Goal: Task Accomplishment & Management: Manage account settings

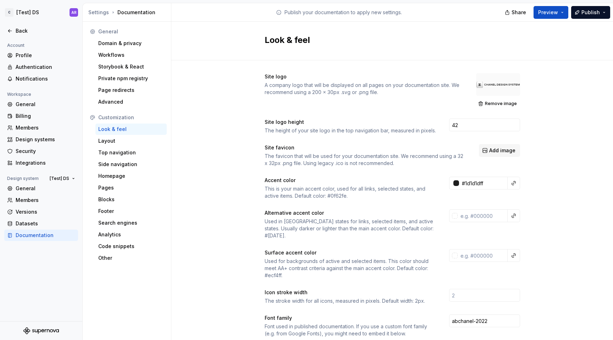
scroll to position [19, 10]
click at [20, 31] on div "Back" at bounding box center [46, 30] width 60 height 7
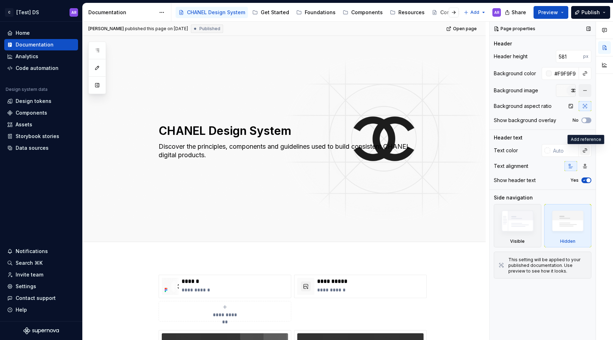
click at [585, 153] on button "button" at bounding box center [585, 151] width 10 height 10
click at [585, 140] on body "C [Test] DS AR Home Documentation Analytics Code automation Design system data …" at bounding box center [306, 170] width 613 height 340
click at [580, 165] on button "button" at bounding box center [585, 166] width 13 height 10
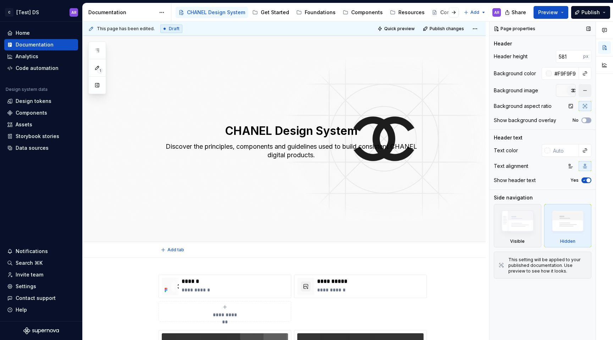
type textarea "*"
click at [572, 58] on input "581" at bounding box center [569, 56] width 27 height 13
type input "500"
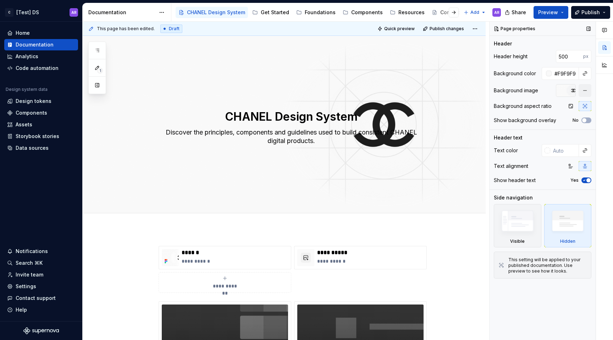
click at [565, 90] on div at bounding box center [566, 90] width 20 height 13
click at [584, 106] on icon "button" at bounding box center [585, 106] width 6 height 6
click at [586, 106] on icon "button" at bounding box center [585, 106] width 4 height 4
click at [565, 92] on div at bounding box center [566, 90] width 20 height 13
click at [573, 91] on div at bounding box center [566, 90] width 20 height 13
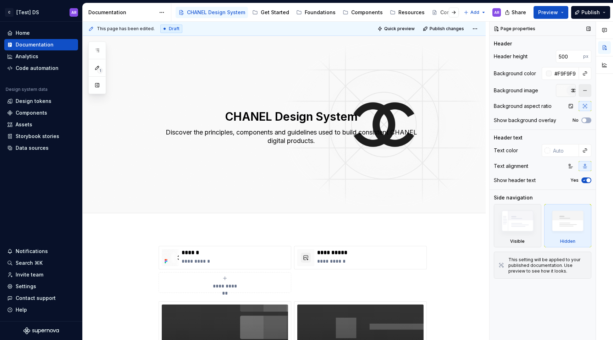
click at [584, 91] on button "button" at bounding box center [585, 90] width 13 height 13
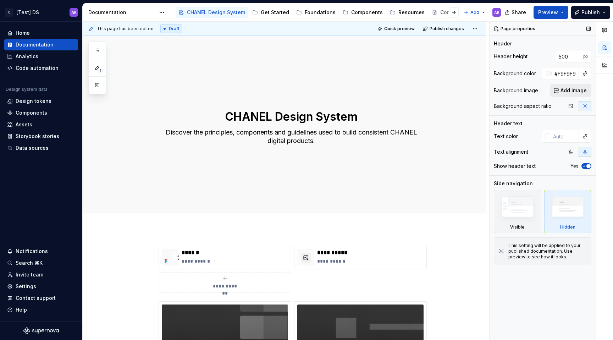
click at [584, 91] on span "Add image" at bounding box center [574, 90] width 26 height 7
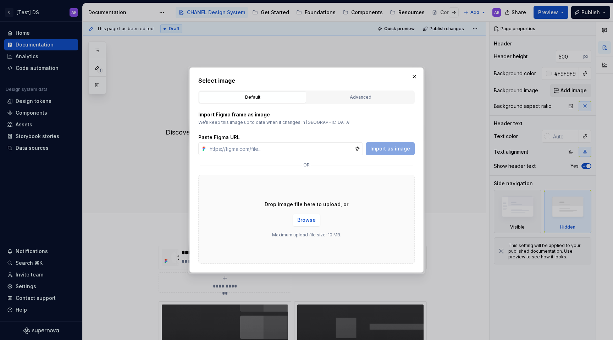
click at [304, 220] on span "Browse" at bounding box center [306, 219] width 18 height 7
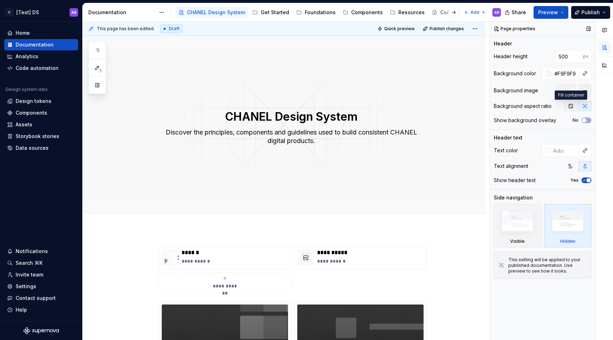
click at [574, 105] on button "button" at bounding box center [571, 106] width 13 height 10
click at [588, 104] on icon "button" at bounding box center [585, 106] width 6 height 6
click at [572, 106] on icon "button" at bounding box center [571, 106] width 6 height 6
type textarea "*"
click at [301, 119] on textarea "CHANEL Design System" at bounding box center [291, 116] width 268 height 17
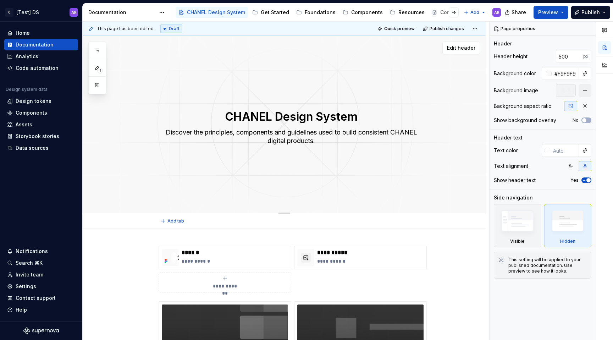
type textarea "CHANEL Design System"
type textarea "*"
type textarea "CHANEL Design System"
click at [598, 8] on button "Publish" at bounding box center [590, 12] width 39 height 13
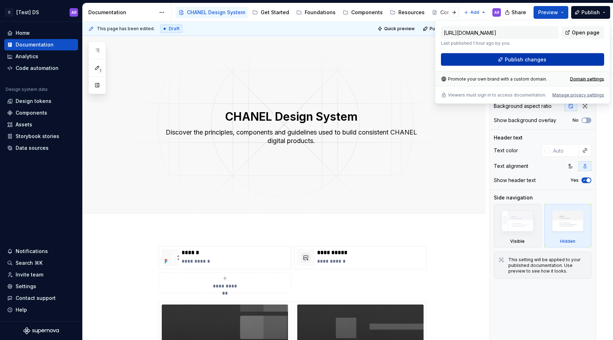
click at [555, 61] on button "Publish changes" at bounding box center [522, 59] width 163 height 13
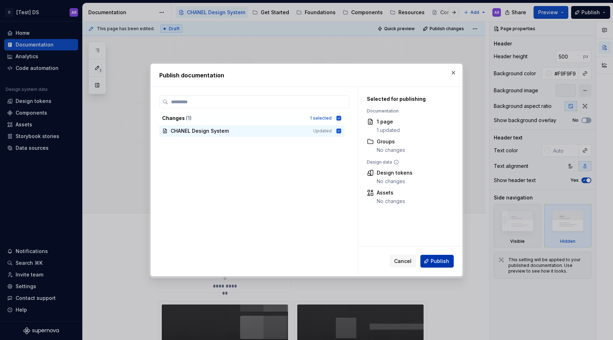
click at [436, 263] on span "Publish" at bounding box center [440, 261] width 18 height 7
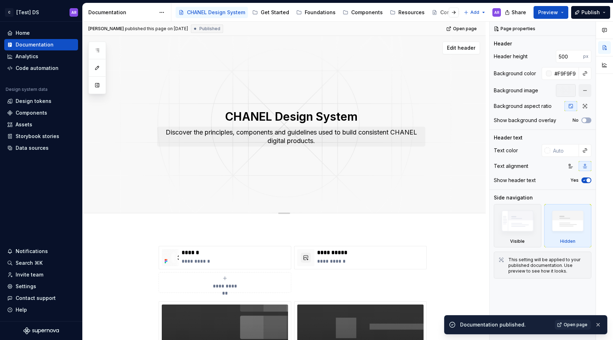
type textarea "*"
click at [34, 285] on div "Settings" at bounding box center [26, 286] width 21 height 7
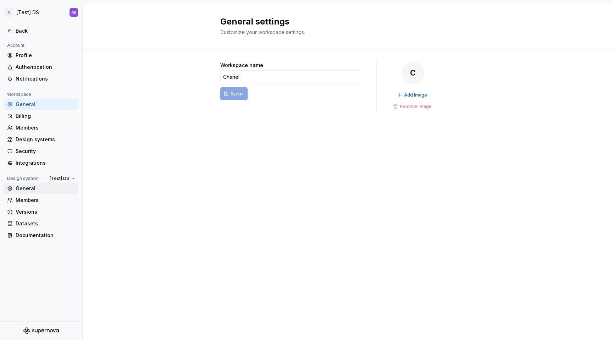
click at [23, 192] on div "General" at bounding box center [46, 188] width 60 height 7
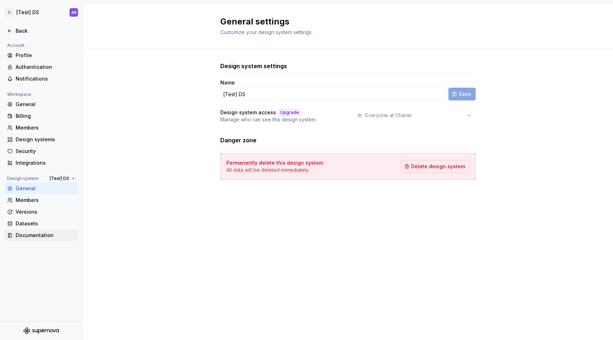
click at [35, 235] on div "Documentation" at bounding box center [46, 235] width 60 height 7
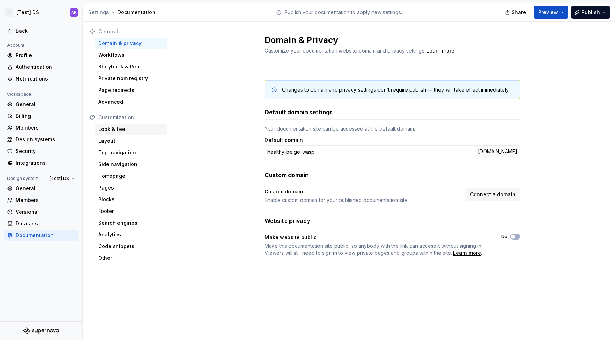
click at [121, 131] on div "Look & feel" at bounding box center [131, 129] width 66 height 7
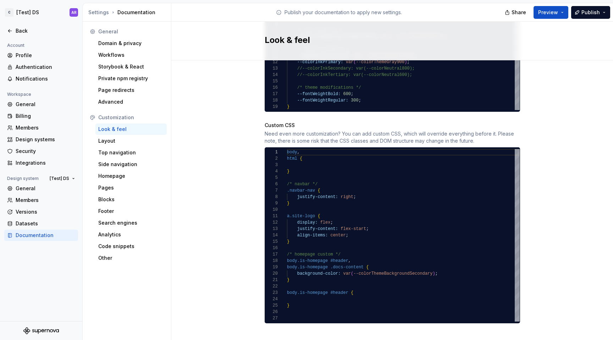
scroll to position [19, 10]
click at [302, 291] on div "body , html { } /* navbar */ .navbar-nav { justify-content: right ; } a.site-lo…" at bounding box center [403, 235] width 233 height 172
click at [295, 290] on div "body , html { } /* navbar */ .navbar-nav { justify-content: right ; } a.site-lo…" at bounding box center [403, 235] width 233 height 172
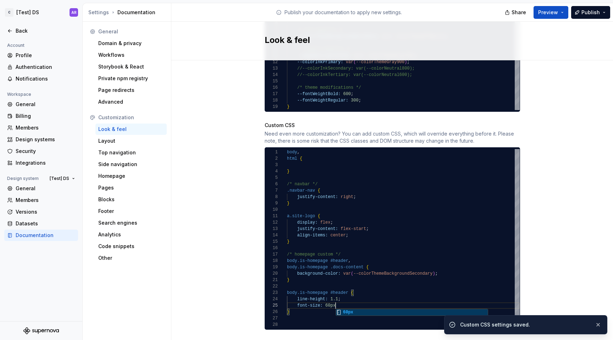
scroll to position [26, 51]
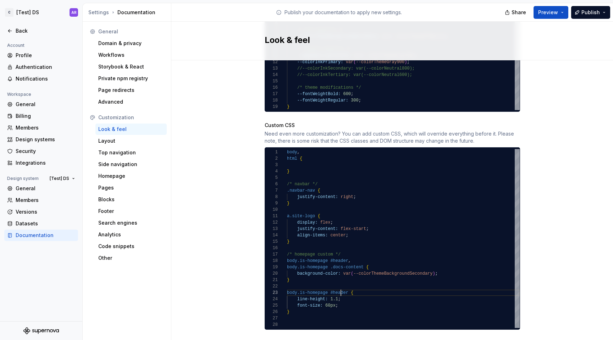
click at [338, 284] on div "html { } /* navbar */ .navbar-nav { justify-content: right ; } a.site-logo { di…" at bounding box center [403, 238] width 233 height 179
click at [411, 311] on div "html { } /* navbar */ .navbar-nav { justify-content: right ; } a.site-logo { di…" at bounding box center [403, 238] width 233 height 179
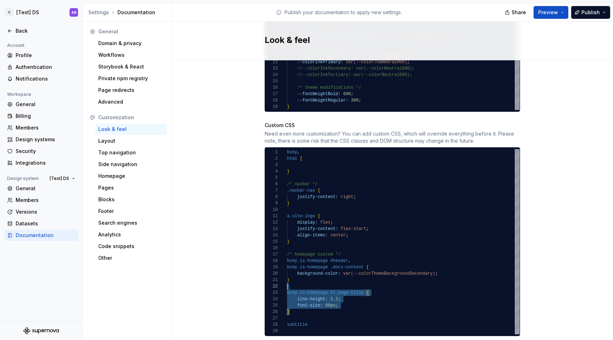
scroll to position [6, 0]
drag, startPoint x: 290, startPoint y: 304, endPoint x: 280, endPoint y: 280, distance: 26.6
click at [287, 280] on div "html { } /* navbar */ .navbar-nav { justify-content: right ; } a.site-logo { di…" at bounding box center [403, 241] width 233 height 185
click at [289, 311] on div "html { } /* navbar */ .navbar-nav { justify-content: right ; } a.site-logo { di…" at bounding box center [403, 241] width 233 height 185
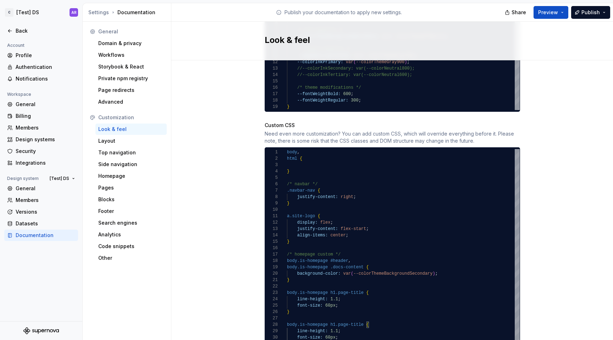
scroll to position [501, 0]
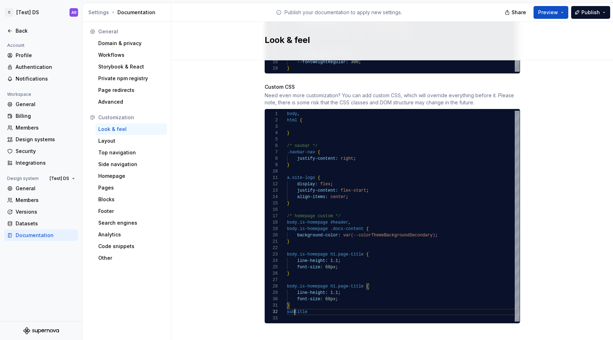
click at [292, 304] on div "/* navbar */ .navbar-nav { justify-content: right ; } a.site-logo { display: fl…" at bounding box center [403, 216] width 233 height 211
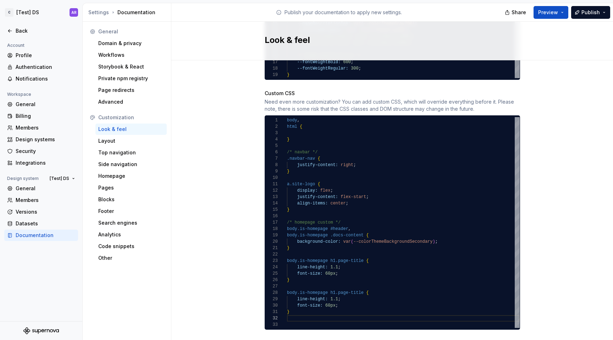
scroll to position [0, 2]
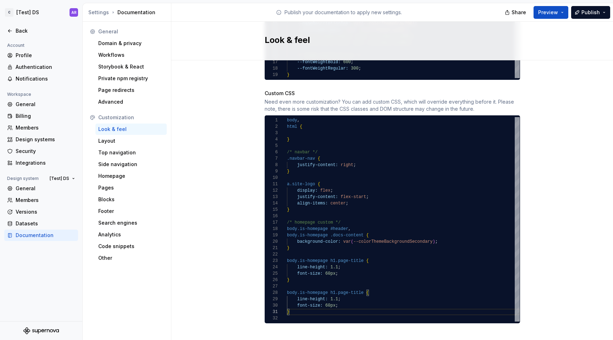
click at [330, 284] on div "/* navbar */ .navbar-nav { justify-content: right ; } a.site-logo { display: fl…" at bounding box center [403, 219] width 233 height 204
click at [326, 287] on div "/* navbar */ .navbar-nav { justify-content: right ; } a.site-logo { display: fl…" at bounding box center [403, 219] width 233 height 204
drag, startPoint x: 361, startPoint y: 284, endPoint x: 328, endPoint y: 285, distance: 33.0
click at [328, 285] on div "/* navbar */ .navbar-nav { justify-content: right ; } a.site-logo { display: fl…" at bounding box center [403, 219] width 233 height 204
click at [334, 253] on div "/* navbar */ .navbar-nav { justify-content: right ; } a.site-logo { display: fl…" at bounding box center [403, 219] width 233 height 204
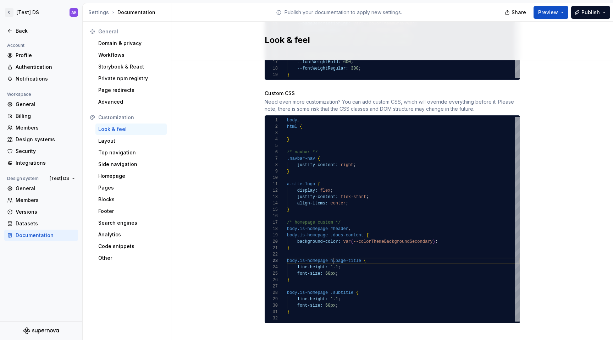
scroll to position [13, 44]
click at [343, 290] on div "/* navbar */ .navbar-nav { justify-content: right ; } a.site-logo { display: fl…" at bounding box center [403, 219] width 233 height 204
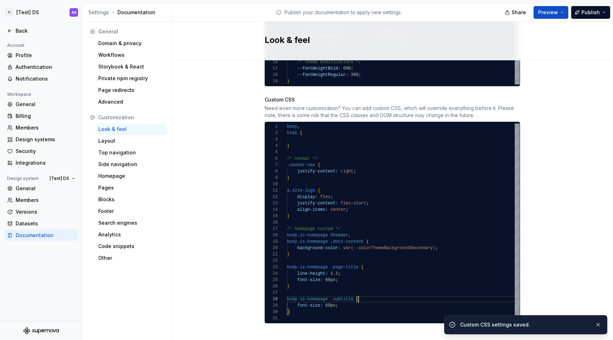
click at [325, 297] on div "/* navbar */ .navbar-nav { justify-content: right ; } a.site-logo { display: fl…" at bounding box center [403, 223] width 233 height 198
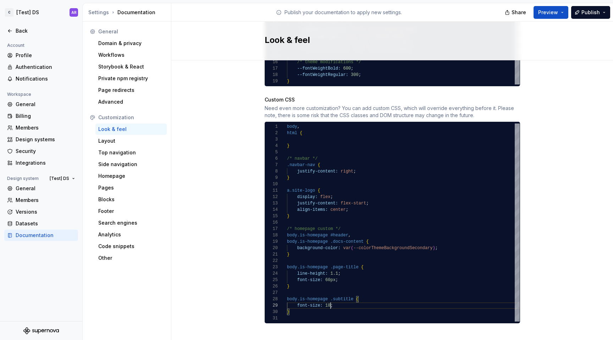
scroll to position [51, 49]
click at [300, 307] on div "/* navbar */ .navbar-nav { justify-content: right ; } a.site-logo { display: fl…" at bounding box center [403, 223] width 233 height 198
click at [287, 289] on div "/* navbar */ .navbar-nav { justify-content: right ; } a.site-logo { display: fl…" at bounding box center [403, 223] width 233 height 198
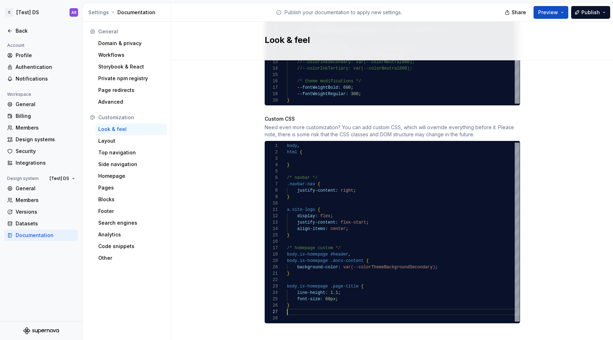
scroll to position [32, 2]
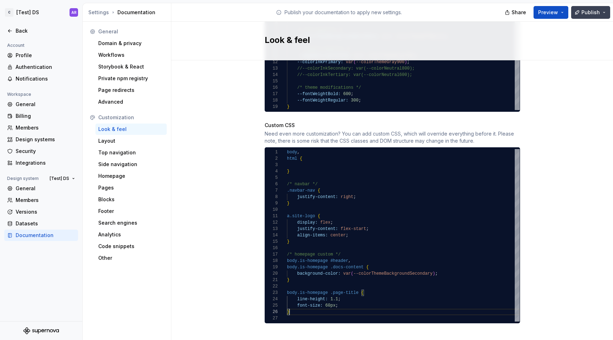
click at [581, 9] on button "Publish" at bounding box center [590, 12] width 39 height 13
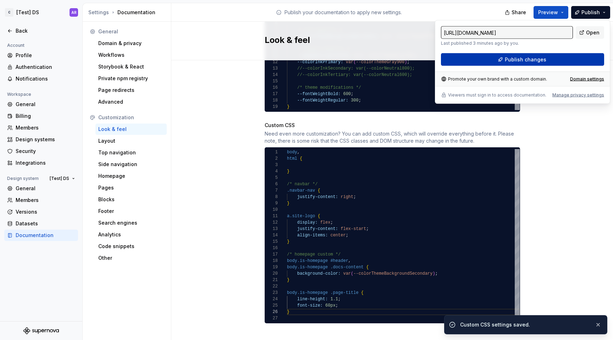
click at [569, 56] on button "Publish changes" at bounding box center [522, 59] width 163 height 13
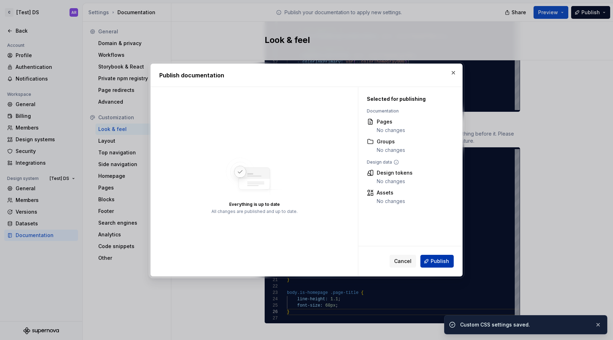
click at [439, 256] on button "Publish" at bounding box center [437, 261] width 33 height 13
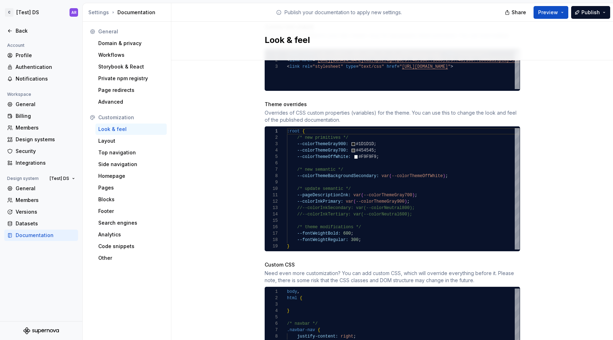
scroll to position [463, 0]
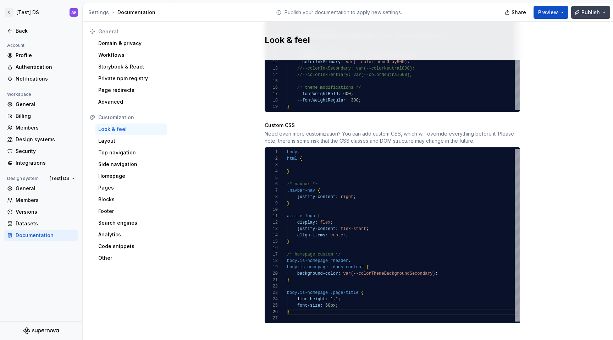
click at [589, 13] on span "Publish" at bounding box center [591, 12] width 18 height 7
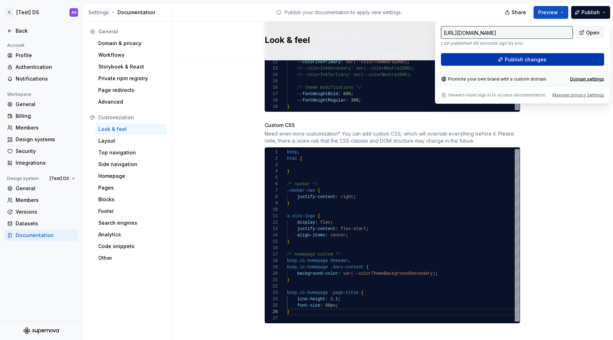
click at [545, 56] on button "Publish changes" at bounding box center [522, 59] width 163 height 13
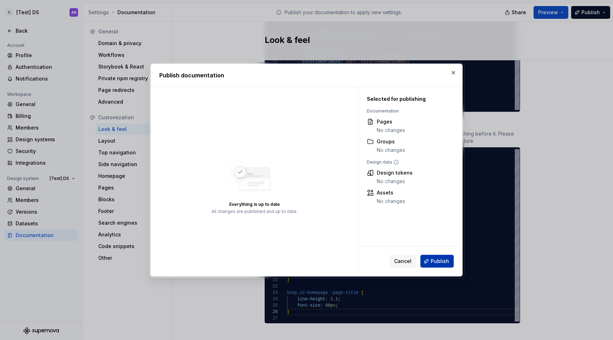
click at [435, 260] on span "Publish" at bounding box center [440, 261] width 18 height 7
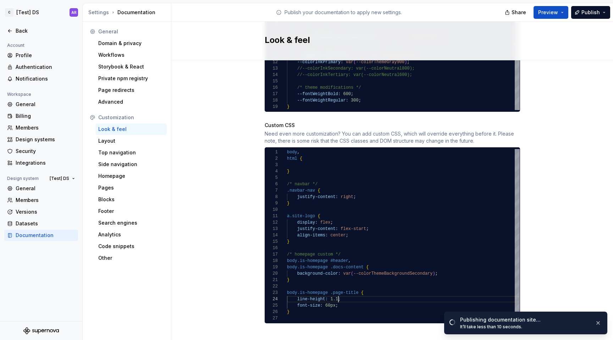
click at [337, 291] on div "/* navbar */ .navbar-nav { justify-content: right ; } a.site-logo { display: fl…" at bounding box center [403, 235] width 233 height 172
click at [339, 292] on div "/* navbar */ .navbar-nav { justify-content: right ; } a.site-logo { display: fl…" at bounding box center [403, 235] width 233 height 172
click at [333, 297] on div "/* navbar */ .navbar-nav { justify-content: right ; } a.site-logo { display: fl…" at bounding box center [403, 235] width 233 height 172
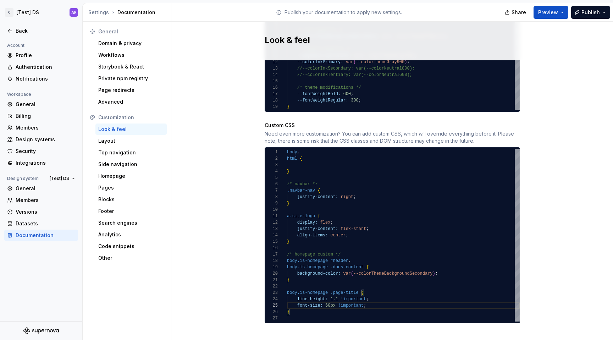
click at [580, 19] on div "Share Preview Publish" at bounding box center [560, 12] width 106 height 18
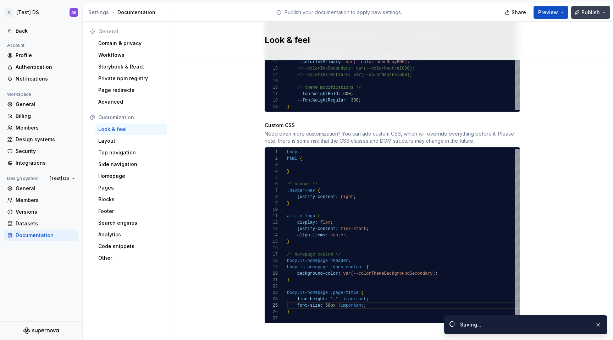
click at [580, 15] on button "Publish" at bounding box center [590, 12] width 39 height 13
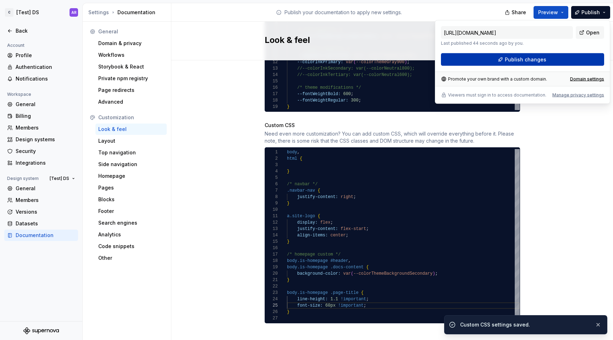
click at [559, 56] on button "Publish changes" at bounding box center [522, 59] width 163 height 13
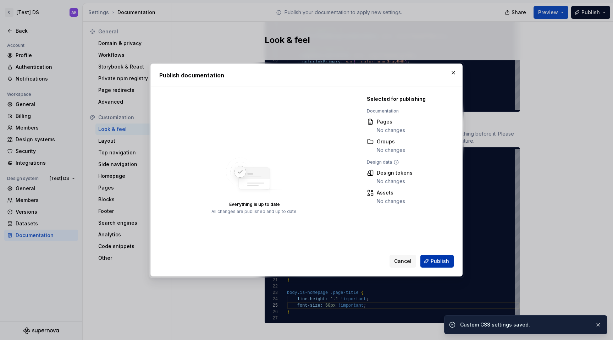
click at [443, 260] on span "Publish" at bounding box center [440, 261] width 18 height 7
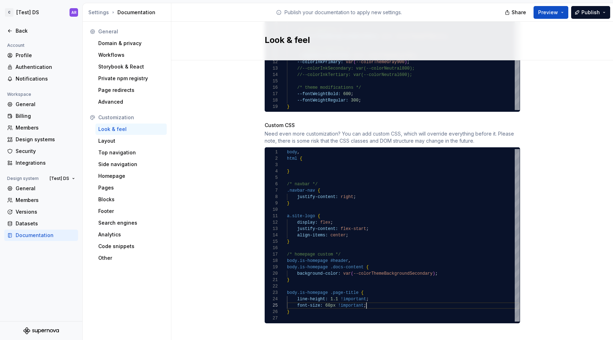
click at [369, 297] on div "/* navbar */ .navbar-nav { justify-content: right ; } a.site-logo { display: fl…" at bounding box center [403, 235] width 233 height 172
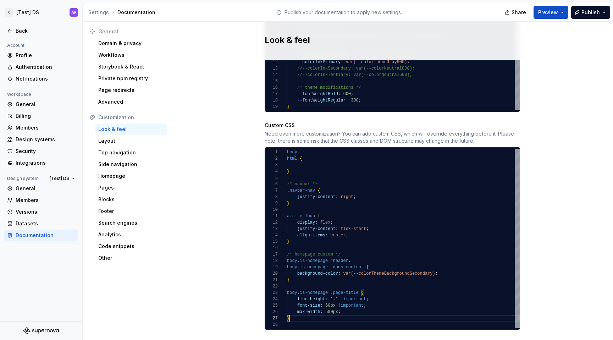
scroll to position [38, 2]
click at [301, 311] on div "/* navbar */ .navbar-nav { justify-content: right ; } a.site-logo { display: fl…" at bounding box center [403, 238] width 233 height 179
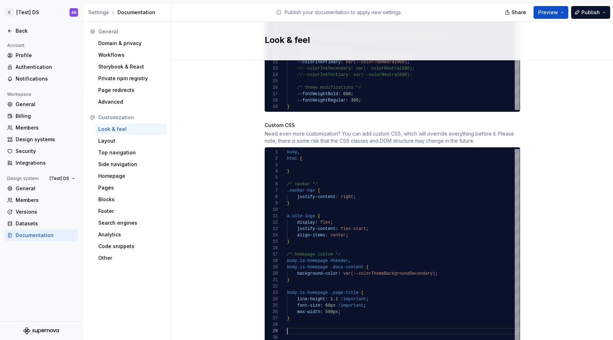
scroll to position [51, 44]
click at [333, 314] on div "/* navbar */ .navbar-nav { justify-content: right ; } a.site-logo { display: fl…" at bounding box center [403, 245] width 233 height 192
click at [356, 287] on div "/* navbar */ .navbar-nav { justify-content: right ; } a.site-logo { display: fl…" at bounding box center [403, 245] width 233 height 192
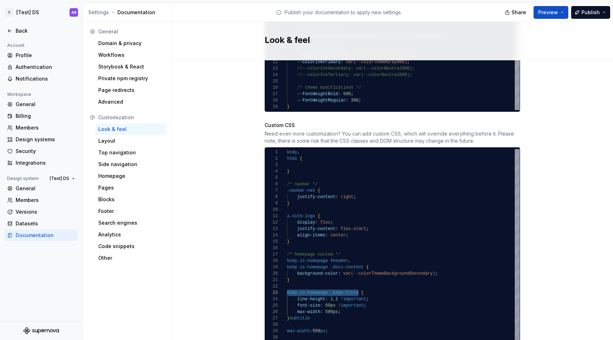
click at [300, 317] on div "/* navbar */ .navbar-nav { justify-content: right ; } a.site-logo { display: fl…" at bounding box center [403, 245] width 233 height 192
click at [293, 312] on div "/* navbar */ .navbar-nav { justify-content: right ; } a.site-logo { display: fl…" at bounding box center [403, 248] width 233 height 198
click at [364, 324] on div "/* navbar */ .navbar-nav { justify-content: right ; } a.site-logo { display: fl…" at bounding box center [403, 248] width 233 height 198
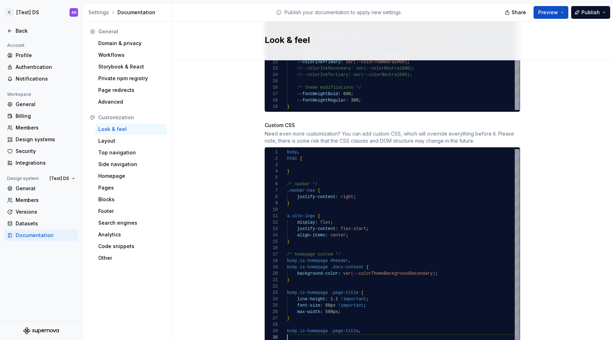
scroll to position [57, 21]
click at [327, 323] on div "/* navbar */ .navbar-nav { justify-content: right ; } a.site-logo { display: fl…" at bounding box center [403, 251] width 233 height 204
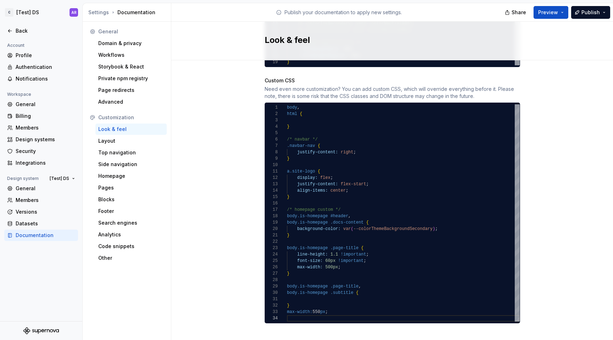
click at [325, 304] on div "/* navbar */ .navbar-nav { justify-content: right ; } a.site-logo { display: fl…" at bounding box center [403, 212] width 233 height 217
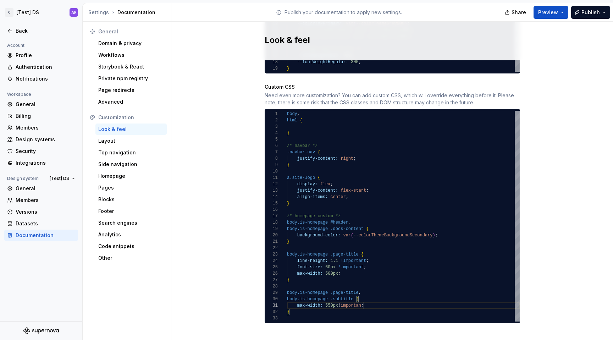
scroll to position [0, 79]
click at [586, 11] on span "Publish" at bounding box center [591, 12] width 18 height 7
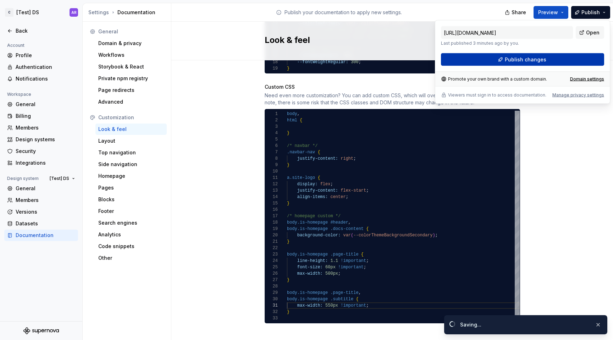
click at [554, 58] on button "Publish changes" at bounding box center [522, 59] width 163 height 13
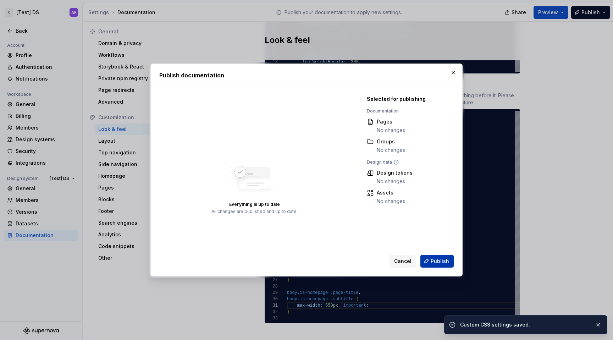
click at [445, 266] on button "Publish" at bounding box center [437, 261] width 33 height 13
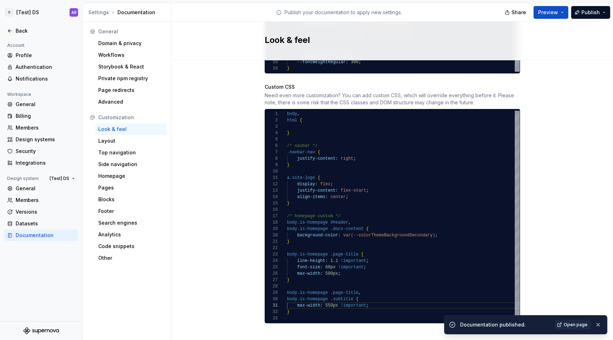
scroll to position [6, 2]
click at [297, 305] on div "/* navbar */ .navbar-nav { justify-content: right ; } a.site-logo { display: fl…" at bounding box center [403, 216] width 233 height 211
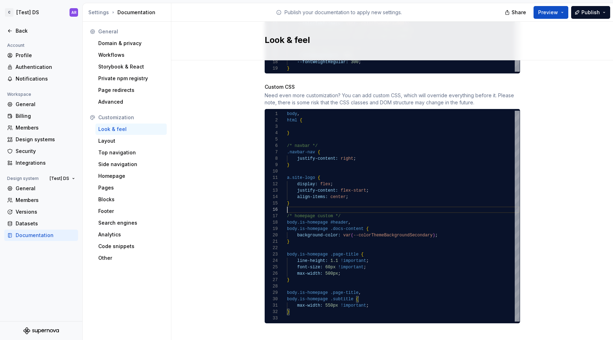
click at [300, 199] on div "/* navbar */ .navbar-nav { justify-content: right ; } a.site-logo { display: fl…" at bounding box center [403, 216] width 233 height 211
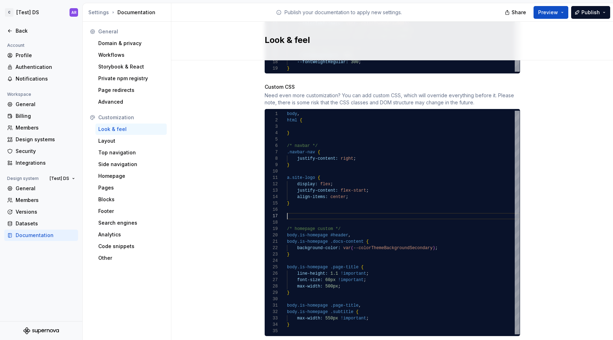
scroll to position [19, 2]
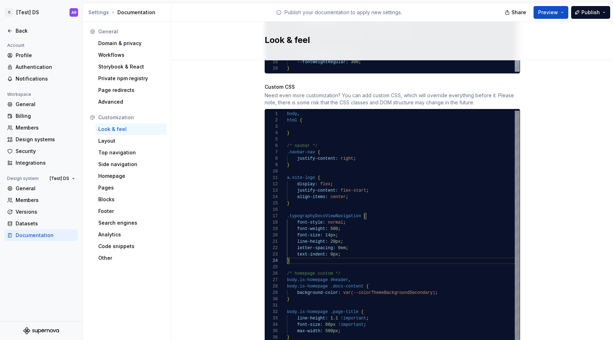
click at [395, 237] on div "/* navbar */ .navbar-nav { justify-content: right ; } a.site-logo { display: fl…" at bounding box center [403, 245] width 233 height 268
click at [309, 203] on div "/* navbar */ .navbar-nav { justify-content: right ; } a.site-logo { display: fl…" at bounding box center [403, 245] width 233 height 268
click at [296, 140] on div "/* navbar */ .navbar-nav { justify-content: right ; } a.site-logo { display: fl…" at bounding box center [403, 245] width 233 height 268
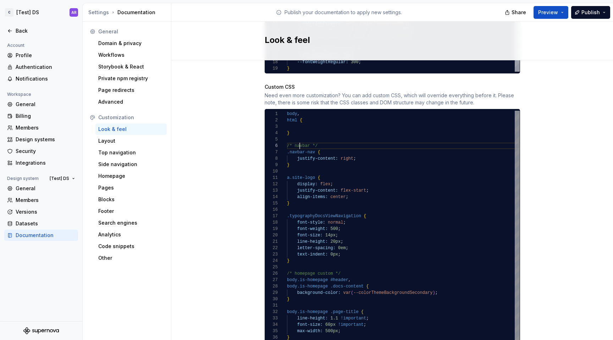
click at [296, 140] on div "/* navbar */ .navbar-nav { justify-content: right ; } a.site-logo { display: fl…" at bounding box center [403, 245] width 233 height 268
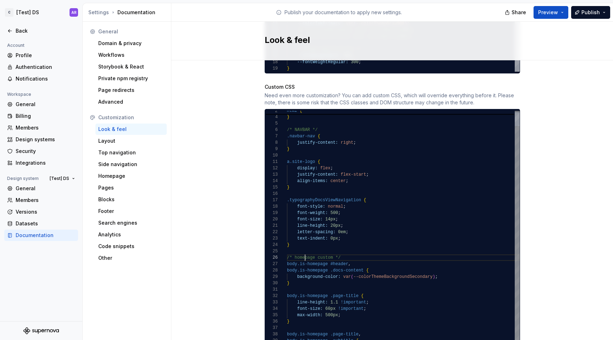
click at [302, 248] on div "/* NAVBAR */ .navbar-nav { justify-content: right ; } a.site-logo { display: fl…" at bounding box center [403, 229] width 233 height 268
click at [325, 250] on div "/* NAVBAR */ .navbar-nav { justify-content: right ; } a.site-logo { display: fl…" at bounding box center [403, 229] width 233 height 268
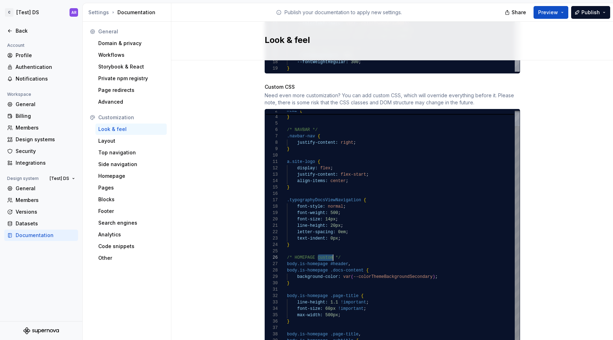
click at [325, 250] on div "/* NAVBAR */ .navbar-nav { justify-content: right ; } a.site-logo { display: fl…" at bounding box center [403, 229] width 233 height 268
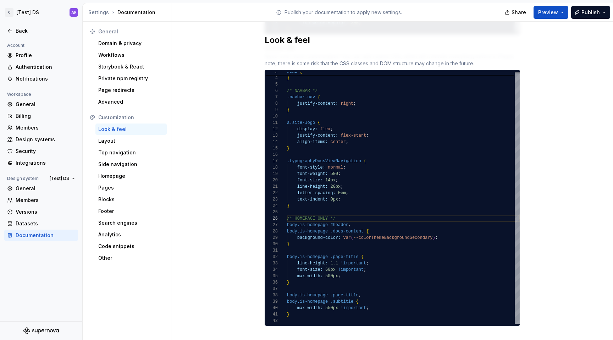
scroll to position [543, 0]
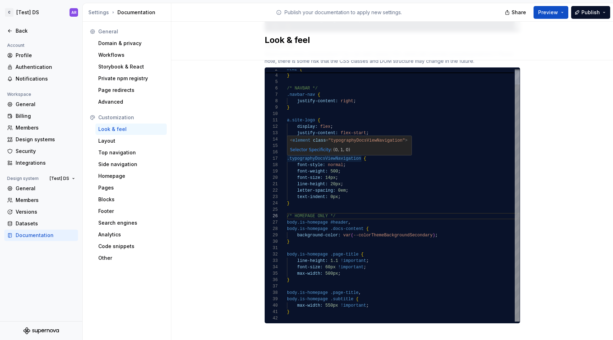
click at [300, 147] on div "Selector Specificity : (0, 1, 0)" at bounding box center [348, 149] width 123 height 9
click at [407, 156] on div "/* NAVBAR */ .navbar-nav { justify-content: right ; } a.site-logo { display: fl…" at bounding box center [403, 187] width 233 height 268
click at [320, 147] on div "/* NAVBAR */ .navbar-nav { justify-content: right ; } a.site-logo { display: fl…" at bounding box center [403, 187] width 233 height 268
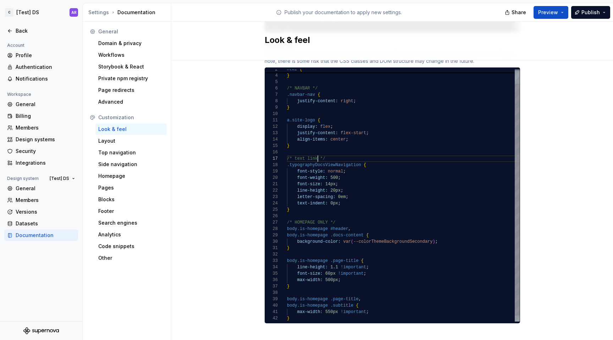
scroll to position [38, 33]
click at [357, 177] on div "/* NAVBAR */ .navbar-nav { justify-content: right ; } a.site-logo { display: fl…" at bounding box center [403, 190] width 233 height 275
click at [330, 177] on div "/* NAVBAR */ .navbar-nav { justify-content: right ; } a.site-logo { display: fl…" at bounding box center [403, 190] width 233 height 275
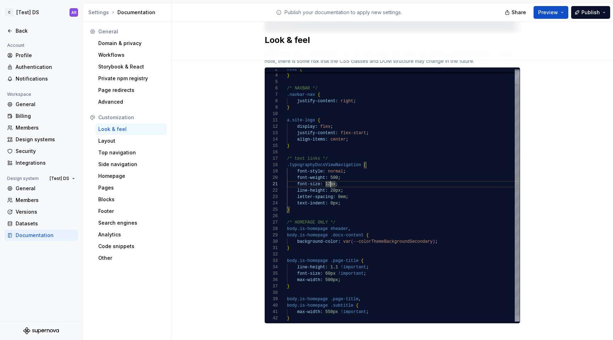
click at [374, 156] on div "/* NAVBAR */ .navbar-nav { justify-content: right ; } a.site-logo { display: fl…" at bounding box center [403, 190] width 233 height 275
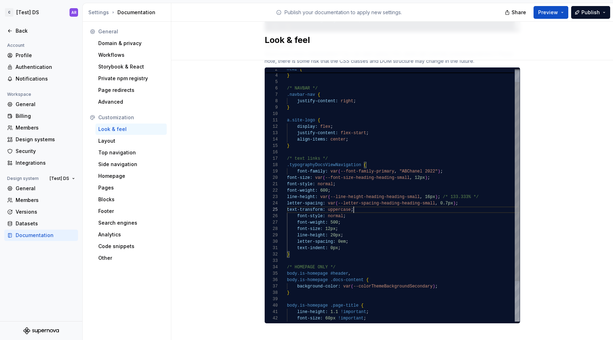
scroll to position [51, 156]
click at [455, 165] on div "/* NAVBAR */ .navbar-nav { justify-content: right ; } a.site-logo { display: fl…" at bounding box center [403, 212] width 233 height 319
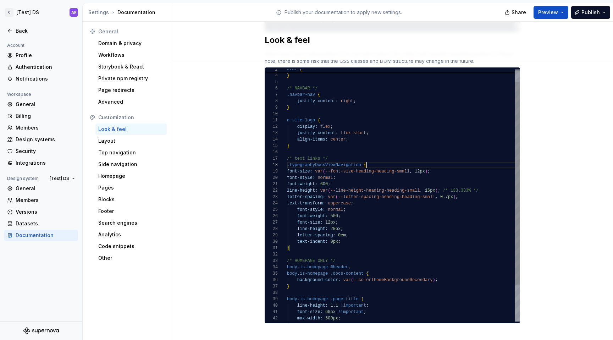
scroll to position [45, 79]
drag, startPoint x: 313, startPoint y: 165, endPoint x: 412, endPoint y: 163, distance: 98.7
click at [412, 163] on div "/* NAVBAR */ .navbar-nav { justify-content: right ; } a.site-logo { display: fl…" at bounding box center [403, 209] width 233 height 313
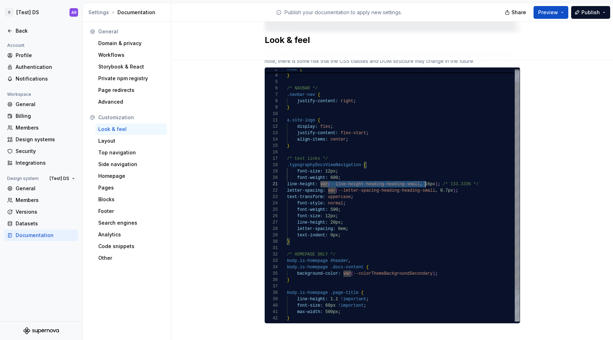
scroll to position [0, 141]
drag, startPoint x: 323, startPoint y: 177, endPoint x: 424, endPoint y: 177, distance: 100.8
click at [424, 177] on div "/* NAVBAR */ .navbar-nav { justify-content: right ; } a.site-logo { display: fl…" at bounding box center [403, 206] width 233 height 307
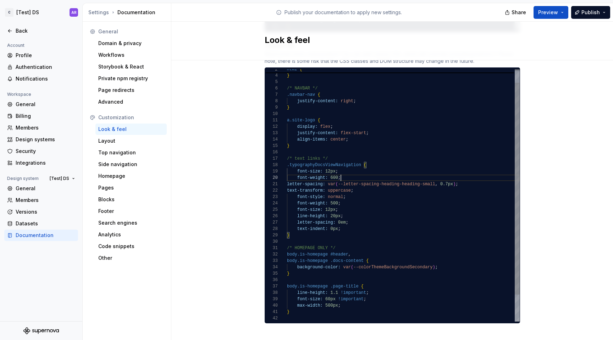
scroll to position [0, 0]
click at [287, 182] on div "/* NAVBAR */ .navbar-nav { justify-content: right ; } a.site-logo { display: fl…" at bounding box center [403, 203] width 233 height 300
click at [359, 195] on div "/* NAVBAR */ .navbar-nav { justify-content: right ; } a.site-logo { display: fl…" at bounding box center [403, 203] width 233 height 300
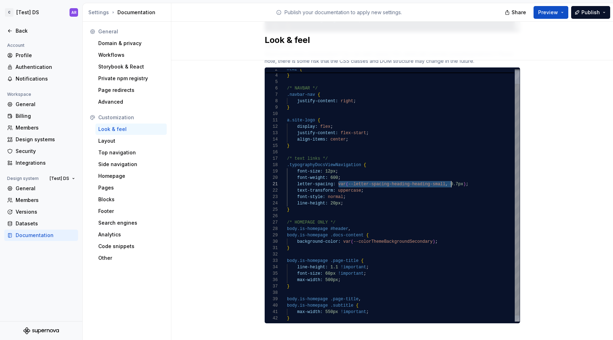
drag, startPoint x: 336, startPoint y: 177, endPoint x: 448, endPoint y: 178, distance: 111.8
click at [448, 178] on div "/* NAVBAR */ .navbar-nav { justify-content: right ; } a.site-logo { display: fl…" at bounding box center [403, 190] width 233 height 275
click at [351, 179] on div "/* NAVBAR */ .navbar-nav { justify-content: right ; } a.site-logo { display: fl…" at bounding box center [403, 190] width 233 height 275
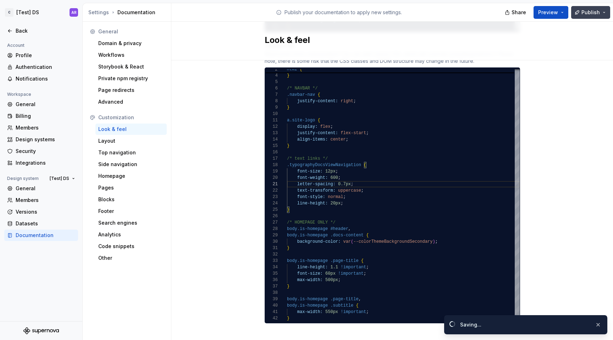
click at [596, 12] on span "Publish" at bounding box center [591, 12] width 18 height 7
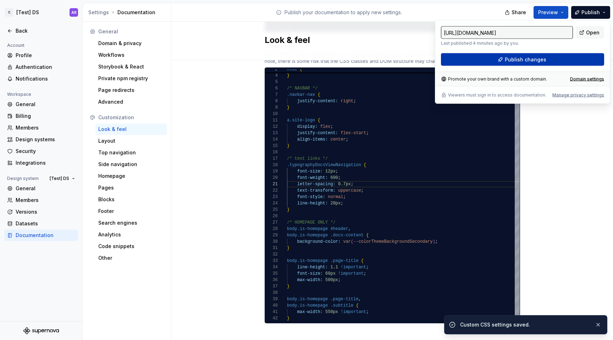
click at [561, 61] on button "Publish changes" at bounding box center [522, 59] width 163 height 13
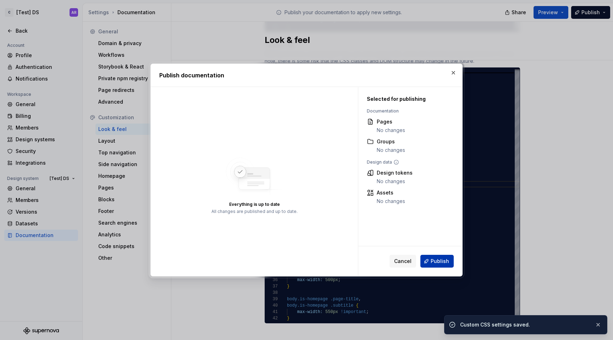
click at [439, 265] on button "Publish" at bounding box center [437, 261] width 33 height 13
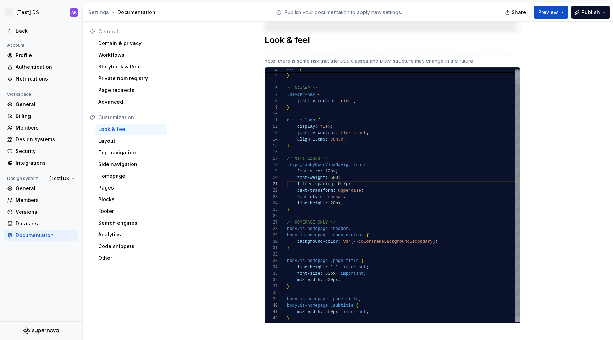
click at [391, 196] on div "/* NAVBAR */ .navbar-nav { justify-content: right ; } a.site-logo { display: fl…" at bounding box center [403, 190] width 233 height 275
type textarea "**********"
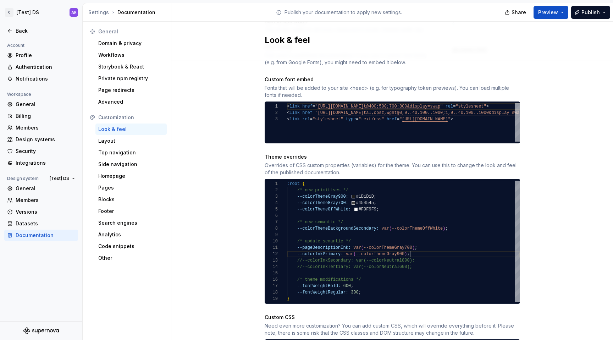
scroll to position [6, 123]
click at [413, 245] on div ":root { /* new primitives */ --colorThemeGray900: #1D1D1D ; --colorThemeGray700…" at bounding box center [403, 241] width 233 height 121
click at [363, 285] on div ":root { /* new primitives */ --colorThemeGray900: #1D1D1D ; --colorThemeGray700…" at bounding box center [403, 241] width 233 height 121
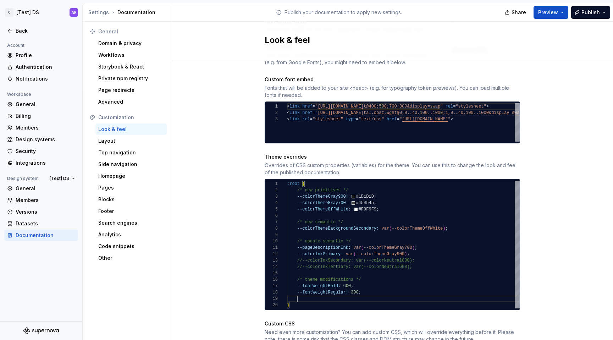
scroll to position [51, 69]
click at [303, 292] on div "/* new primitives */ --colorThemeGray900: #1D1D1D ; --colorThemeGray700: #45454…" at bounding box center [403, 245] width 233 height 128
type textarea "**********"
click at [224, 228] on div "Site logo A company logo that will be displayed on all pages on your documentat…" at bounding box center [392, 208] width 442 height 839
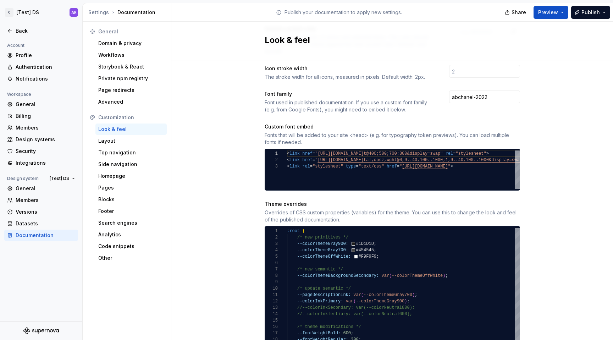
scroll to position [225, 0]
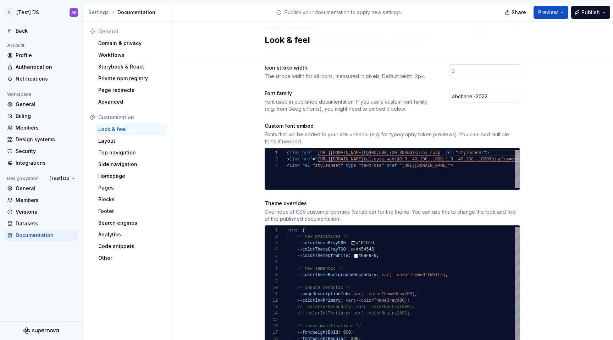
click at [459, 64] on input "number" at bounding box center [484, 70] width 71 height 13
type input "1"
type input "1.5"
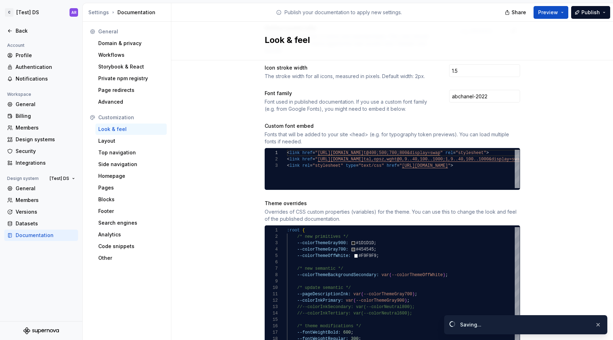
click at [589, 98] on div "Site logo A company logo that will be displayed on all pages on your documentat…" at bounding box center [392, 255] width 442 height 839
click at [592, 18] on button "Publish" at bounding box center [590, 12] width 39 height 13
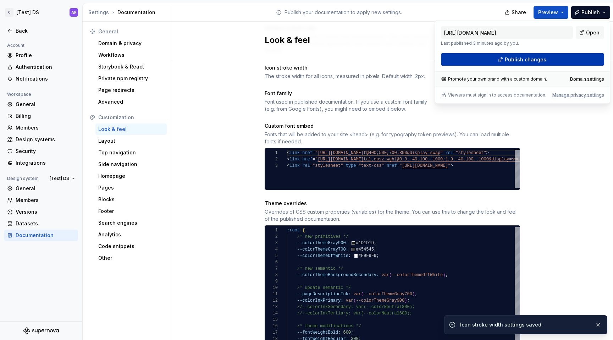
click at [564, 62] on button "Publish changes" at bounding box center [522, 59] width 163 height 13
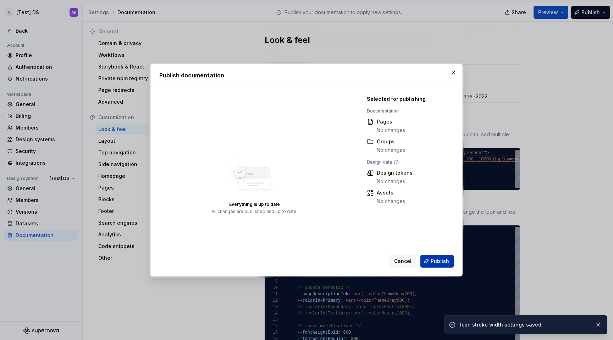
click at [438, 265] on button "Publish" at bounding box center [437, 261] width 33 height 13
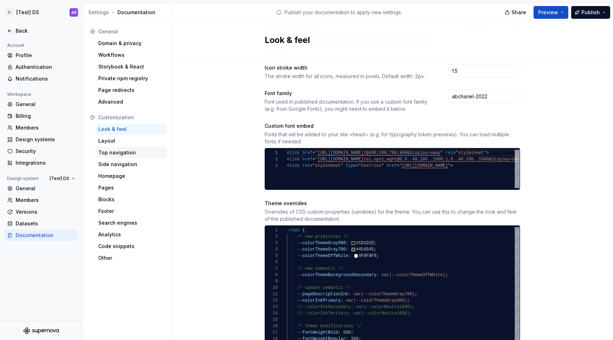
click at [125, 157] on div "Top navigation" at bounding box center [130, 152] width 71 height 11
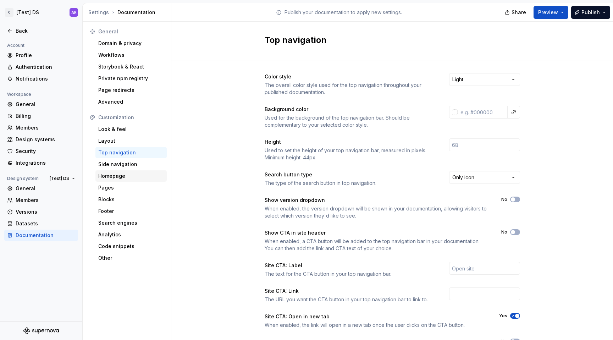
click at [126, 172] on div "Homepage" at bounding box center [130, 175] width 71 height 11
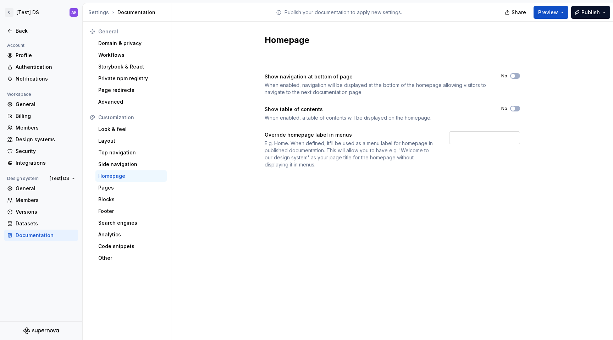
click at [464, 140] on input "text" at bounding box center [484, 137] width 71 height 13
type input "Home"
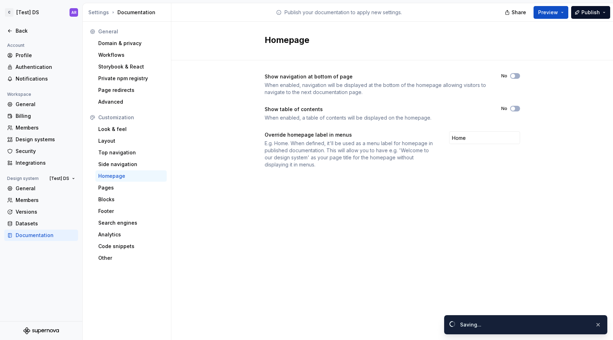
click at [483, 210] on div "Homepage Show navigation at bottom of page When enabled, navigation will be dis…" at bounding box center [392, 181] width 442 height 318
click at [593, 12] on span "Publish" at bounding box center [591, 12] width 18 height 7
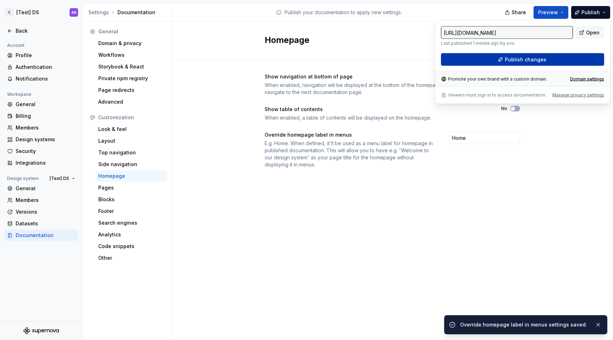
click at [550, 59] on button "Publish changes" at bounding box center [522, 59] width 163 height 13
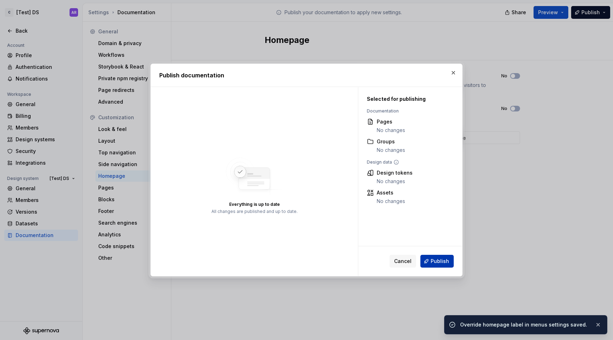
click at [435, 257] on button "Publish" at bounding box center [437, 261] width 33 height 13
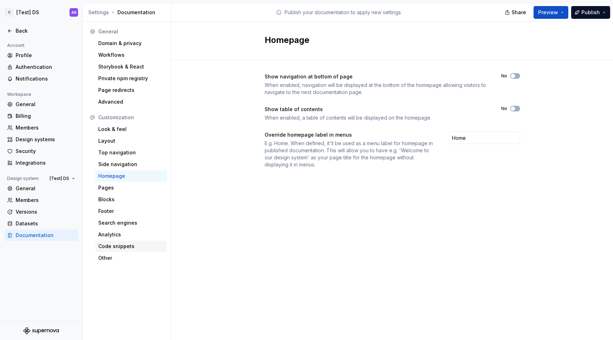
click at [117, 243] on div "Code snippets" at bounding box center [131, 246] width 66 height 7
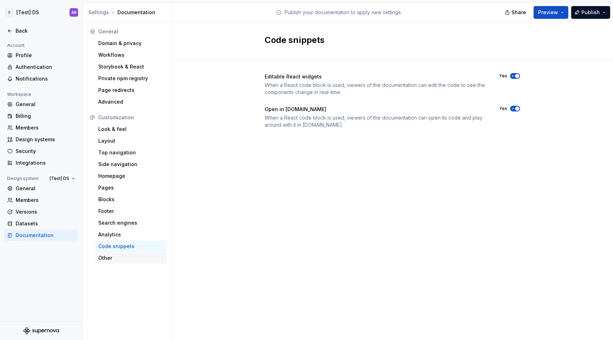
click at [126, 256] on div "Other" at bounding box center [131, 257] width 66 height 7
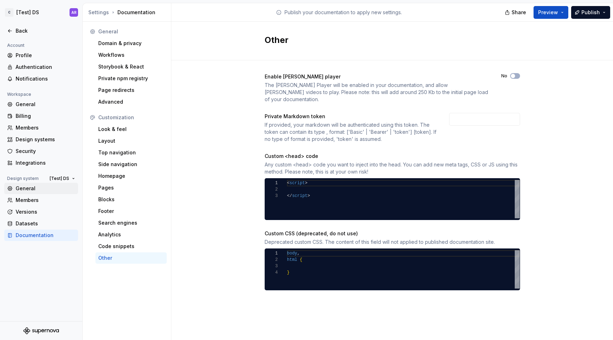
click at [36, 187] on div "General" at bounding box center [46, 188] width 60 height 7
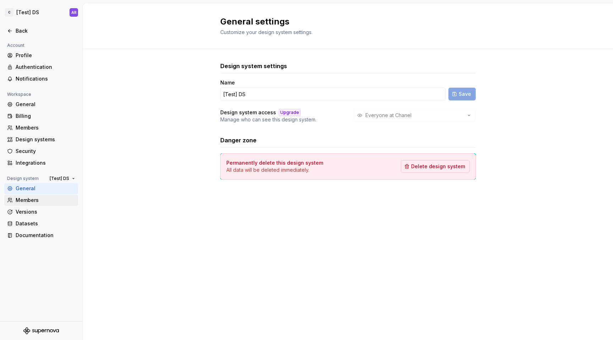
click at [37, 200] on div "Members" at bounding box center [46, 200] width 60 height 7
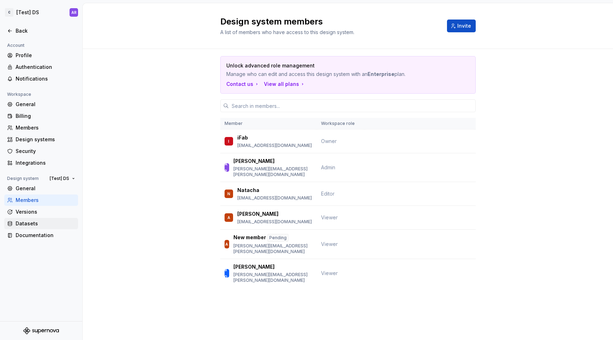
click at [39, 220] on div "Datasets" at bounding box center [46, 223] width 60 height 7
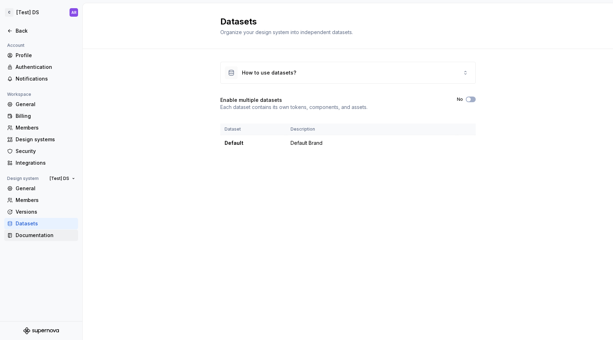
click at [39, 235] on div "Documentation" at bounding box center [46, 235] width 60 height 7
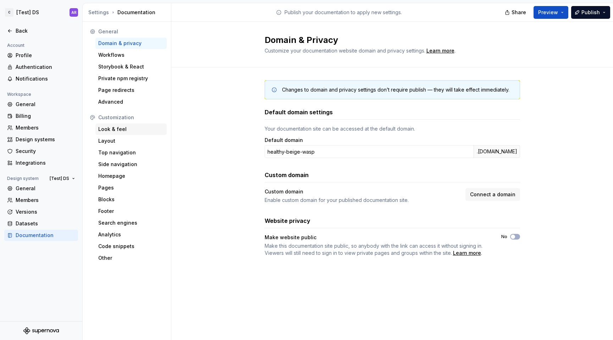
click at [129, 128] on div "Look & feel" at bounding box center [131, 129] width 66 height 7
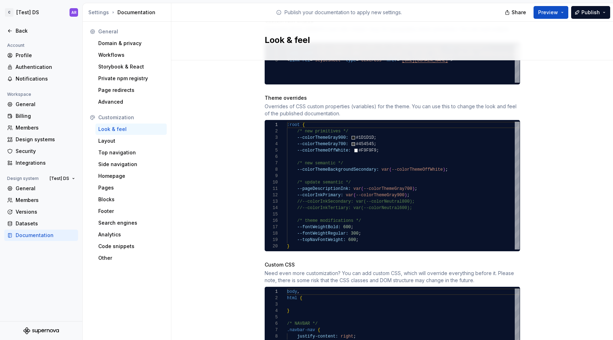
scroll to position [549, 0]
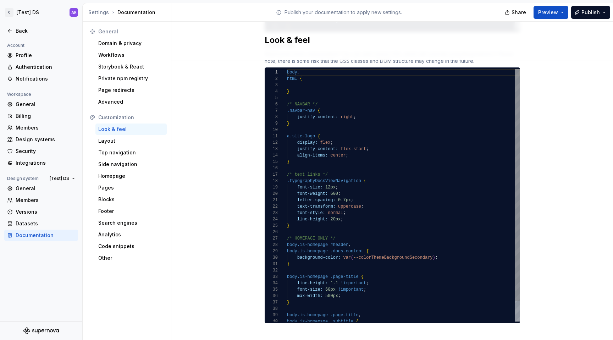
click at [328, 157] on div "body , html { } /* NAVBAR */ .navbar-nav { justify-content: right ; } a.site-lo…" at bounding box center [403, 206] width 233 height 275
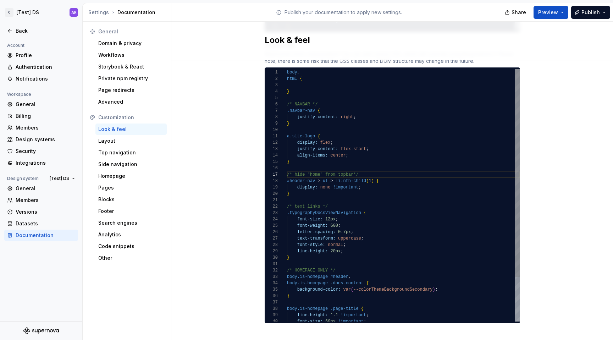
scroll to position [38, 69]
type textarea "**********"
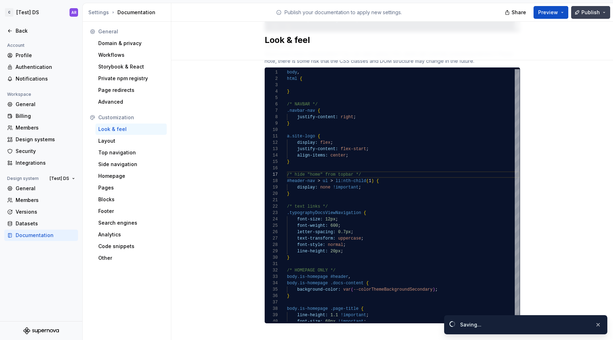
click at [589, 11] on span "Publish" at bounding box center [591, 12] width 18 height 7
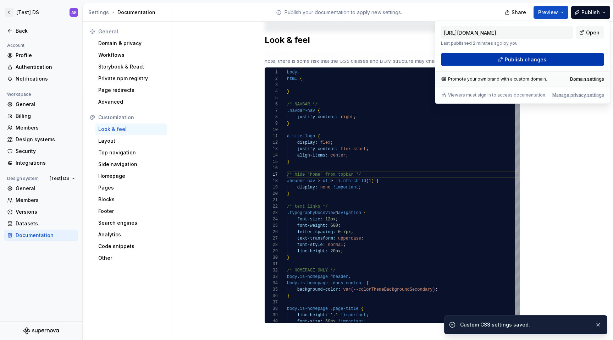
click at [565, 62] on button "Publish changes" at bounding box center [522, 59] width 163 height 13
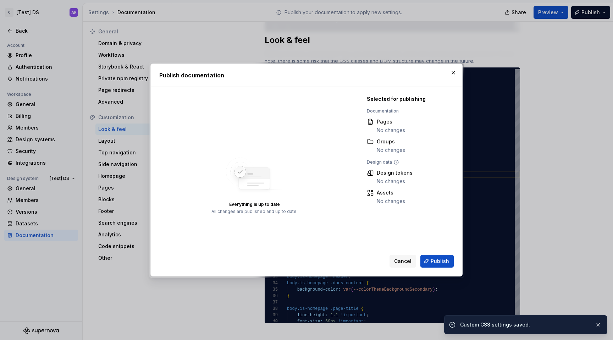
click at [441, 253] on div "Cancel Publish" at bounding box center [410, 261] width 104 height 30
click at [404, 257] on button "Cancel" at bounding box center [403, 261] width 27 height 13
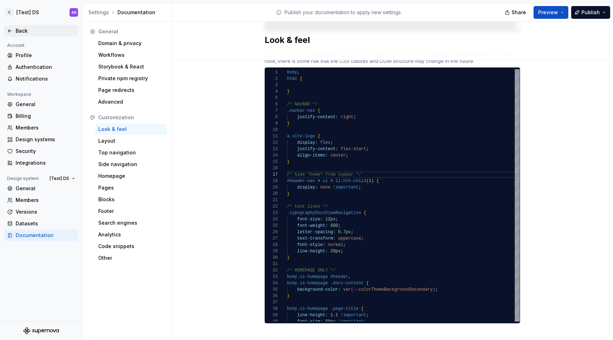
click at [24, 31] on div "Back" at bounding box center [46, 30] width 60 height 7
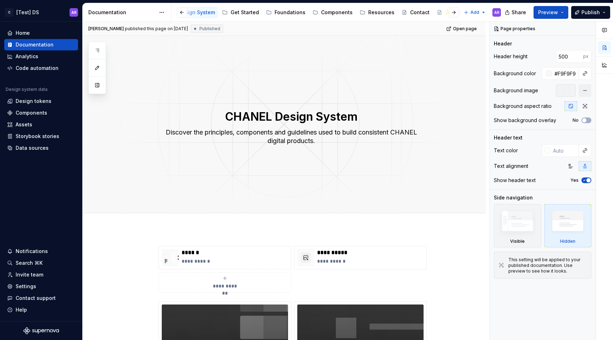
scroll to position [0, 40]
click at [427, 13] on div "✨ What's New" at bounding box center [450, 12] width 46 height 9
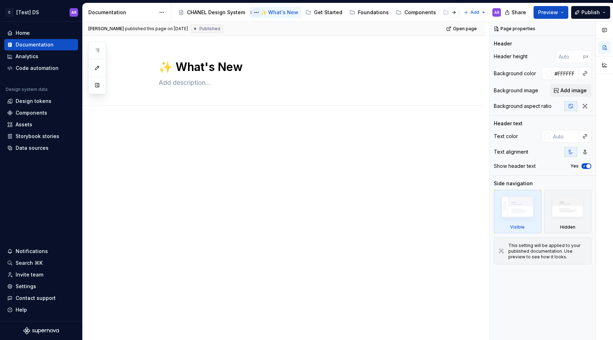
click at [258, 12] on button "Page tree" at bounding box center [256, 12] width 9 height 9
click at [195, 56] on html "C [Test] DS AR Home Documentation Analytics Code automation Design system data …" at bounding box center [306, 170] width 613 height 340
click at [176, 67] on textarea "✨ What's New" at bounding box center [291, 67] width 268 height 17
type textarea "*"
type textarea "What's New"
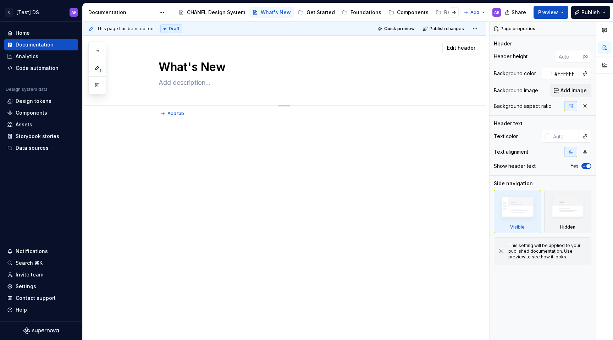
type textarea "*"
type textarea "What's New"
click at [268, 50] on div "Edit header" at bounding box center [281, 48] width 397 height 13
click at [440, 13] on button "Page tree" at bounding box center [444, 12] width 9 height 9
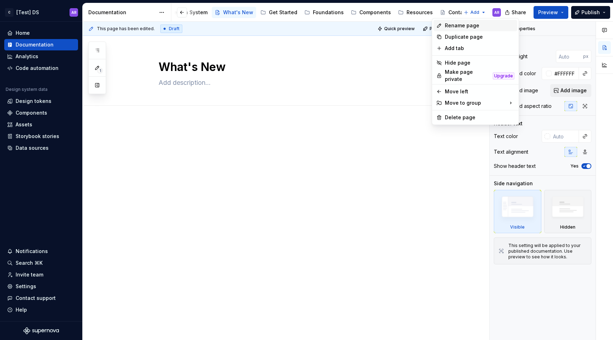
type textarea "*"
click at [442, 23] on icon at bounding box center [440, 26] width 6 height 6
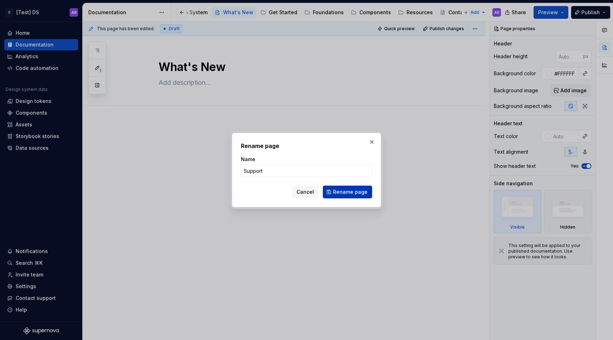
type input "Support"
click at [364, 190] on span "Rename page" at bounding box center [350, 191] width 34 height 7
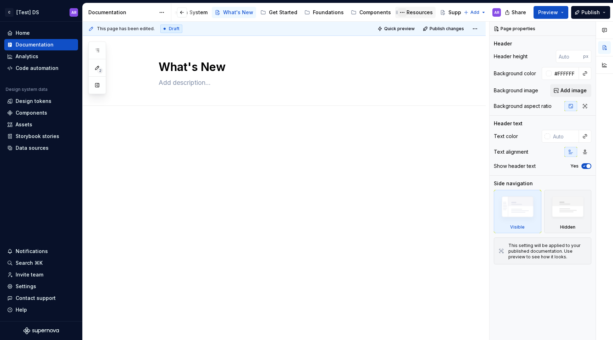
click at [398, 12] on button "Page tree" at bounding box center [402, 12] width 9 height 9
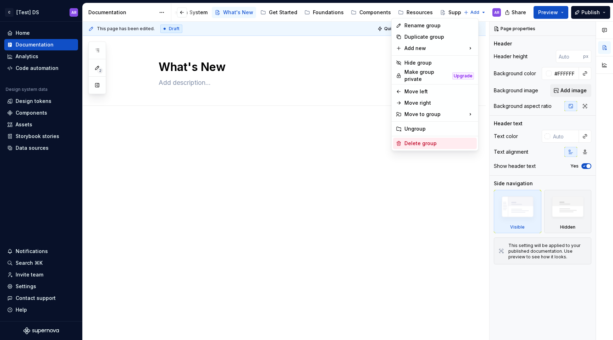
click at [415, 142] on div "Delete group" at bounding box center [440, 143] width 70 height 7
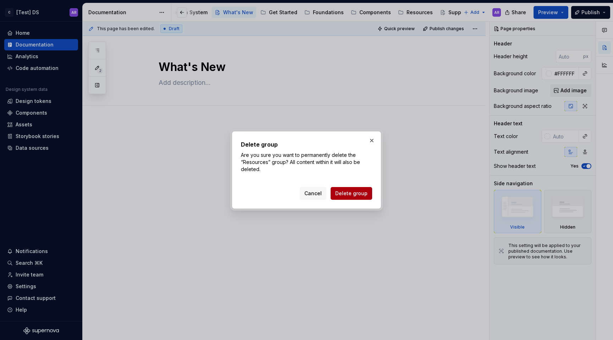
click at [364, 190] on span "Delete group" at bounding box center [351, 193] width 32 height 7
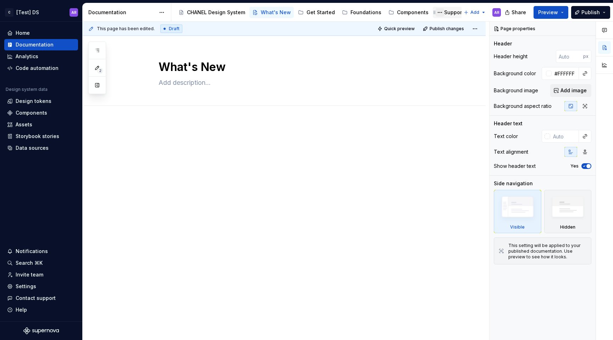
click at [436, 11] on button "Page tree" at bounding box center [440, 12] width 9 height 9
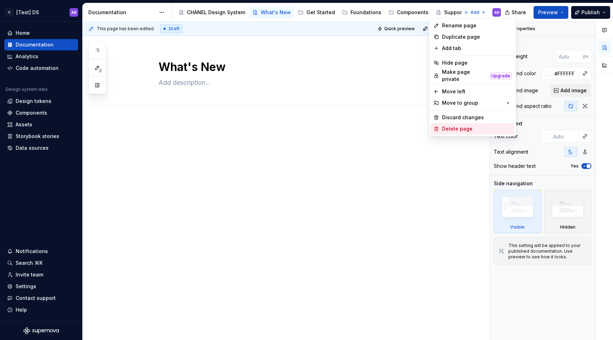
click at [454, 125] on div "Delete page" at bounding box center [477, 128] width 70 height 7
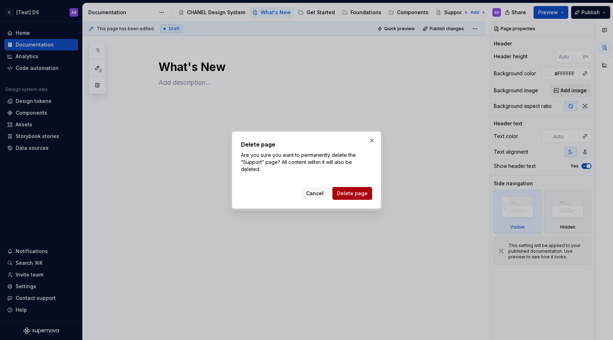
click at [367, 196] on span "Delete page" at bounding box center [352, 193] width 31 height 7
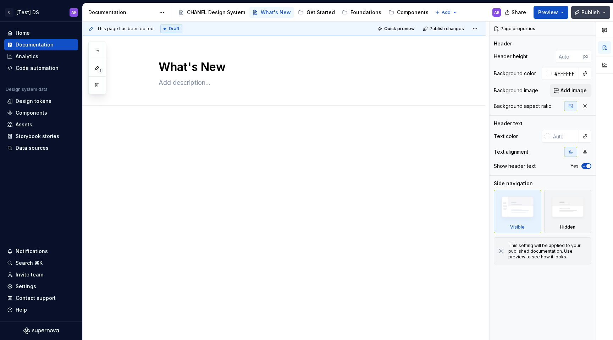
click at [591, 12] on span "Publish" at bounding box center [591, 12] width 18 height 7
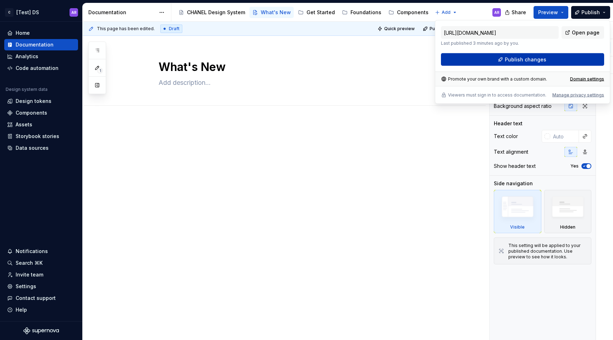
click at [532, 59] on span "Publish changes" at bounding box center [526, 59] width 42 height 7
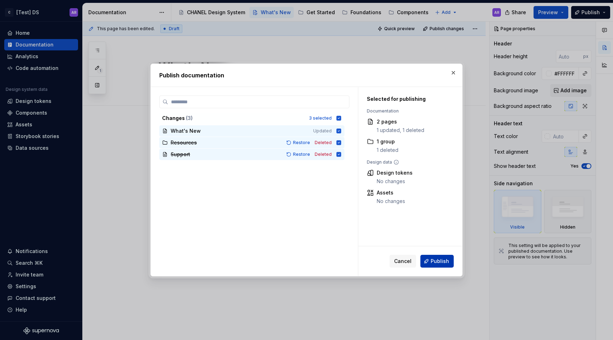
click at [445, 266] on button "Publish" at bounding box center [437, 261] width 33 height 13
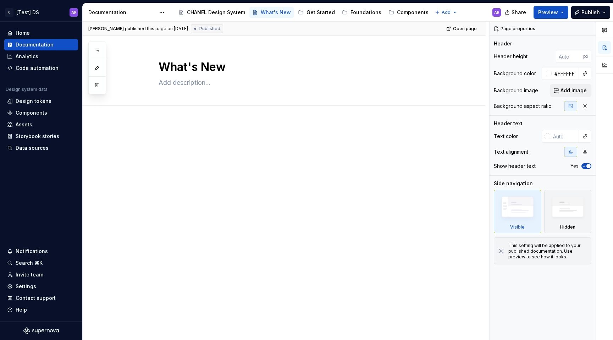
type textarea "*"
click at [37, 290] on div "Settings" at bounding box center [41, 286] width 74 height 11
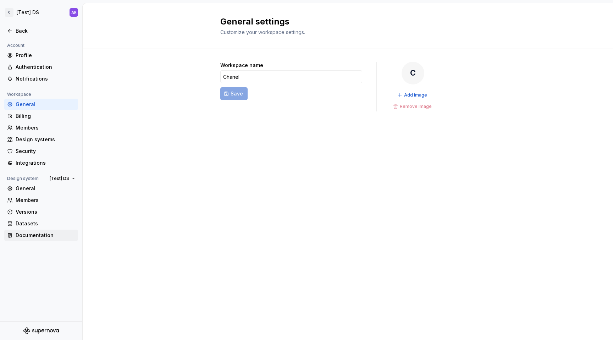
click at [46, 234] on div "Documentation" at bounding box center [46, 235] width 60 height 7
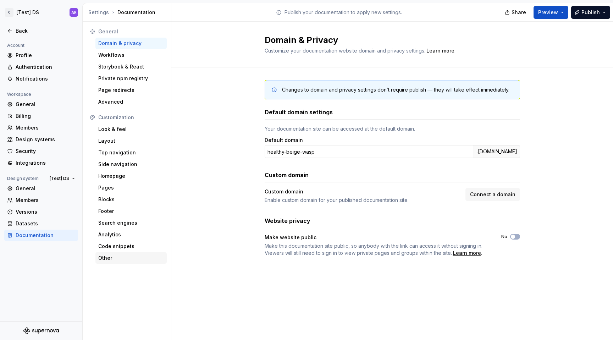
click at [105, 257] on div "Other" at bounding box center [131, 257] width 66 height 7
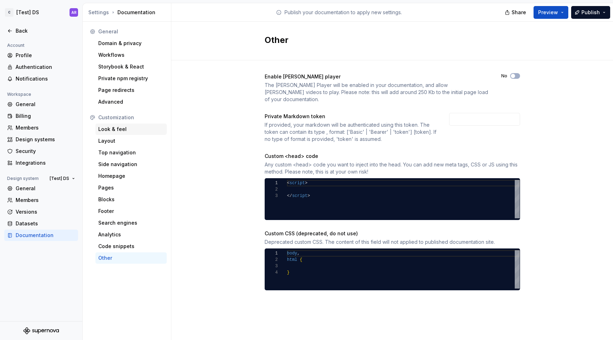
click at [117, 128] on div "Look & feel" at bounding box center [131, 129] width 66 height 7
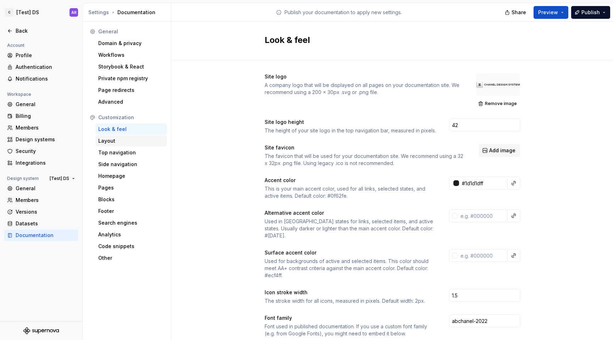
click at [118, 142] on div "Layout" at bounding box center [131, 140] width 66 height 7
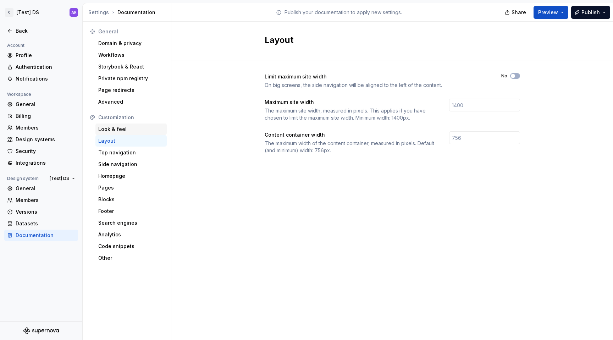
click at [120, 125] on div "Look & feel" at bounding box center [130, 129] width 71 height 11
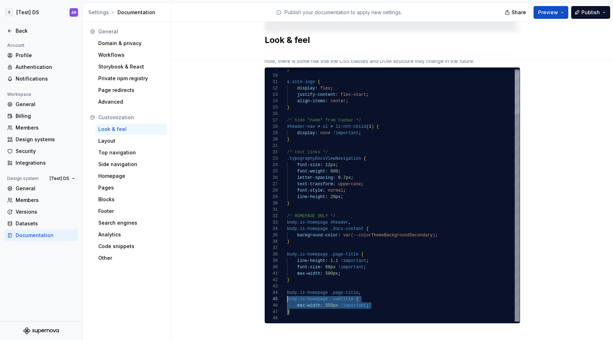
scroll to position [19, 0]
drag, startPoint x: 288, startPoint y: 305, endPoint x: 284, endPoint y: 286, distance: 20.0
click at [287, 286] on div "} a.site-logo { display: flex ; justify-content: flex-start ; align-items: cent…" at bounding box center [403, 168] width 233 height 307
click at [372, 298] on div "} a.site-logo { display: flex ; justify-content: flex-start ; align-items: cent…" at bounding box center [403, 168] width 233 height 307
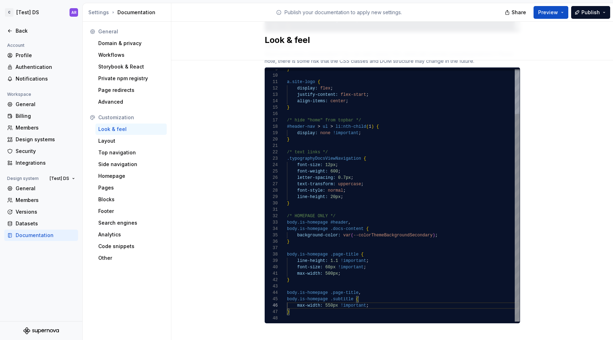
click at [295, 298] on div "} a.site-logo { display: flex ; justify-content: flex-start ; align-items: cent…" at bounding box center [403, 168] width 233 height 307
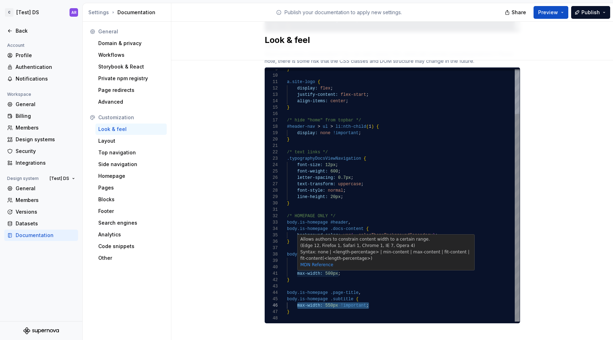
scroll to position [0, 44]
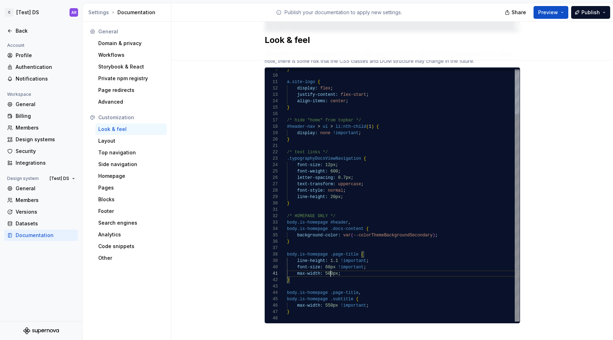
click at [327, 267] on div "} a.site-logo { display: flex ; justify-content: flex-start ; align-items: cent…" at bounding box center [403, 168] width 233 height 307
click at [335, 267] on div "} a.site-logo { display: flex ; justify-content: flex-start ; align-items: cent…" at bounding box center [403, 168] width 233 height 307
click at [358, 287] on div "} a.site-logo { display: flex ; justify-content: flex-start ; align-items: cent…" at bounding box center [403, 168] width 233 height 307
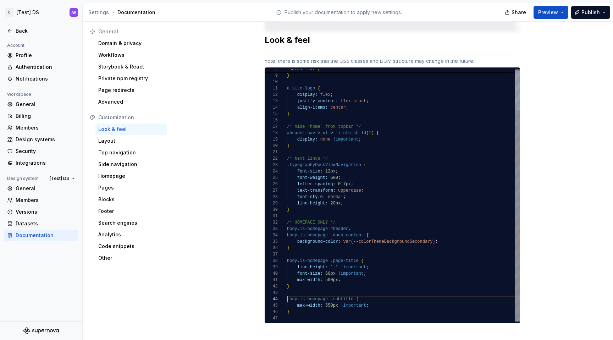
scroll to position [19, 0]
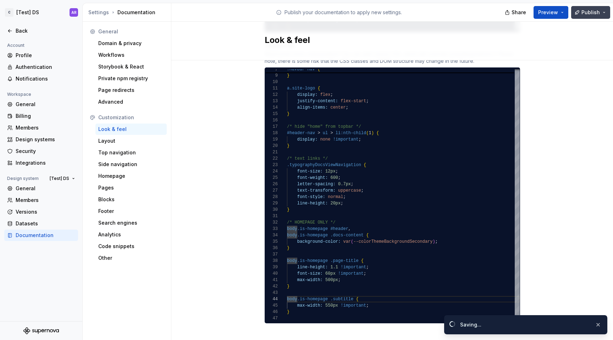
click at [588, 17] on button "Publish" at bounding box center [590, 12] width 39 height 13
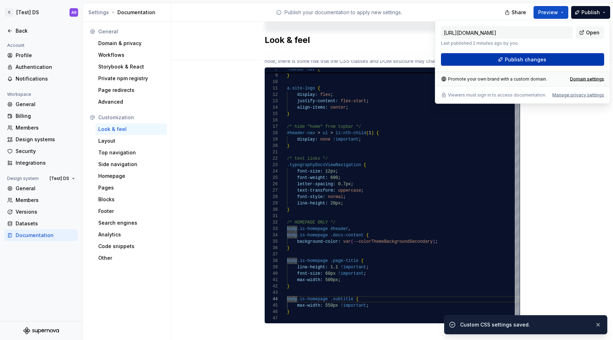
click at [565, 62] on button "Publish changes" at bounding box center [522, 59] width 163 height 13
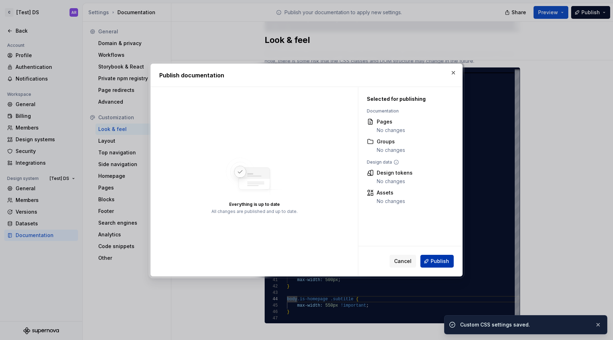
click at [432, 259] on span "Publish" at bounding box center [440, 261] width 18 height 7
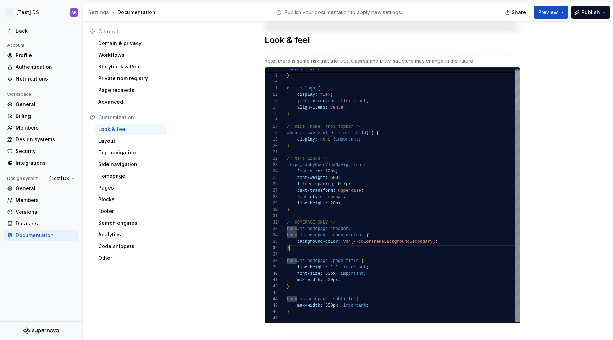
scroll to position [32, 2]
click at [324, 238] on div "} a.site-logo { display: flex ; justify-content: flex-start ; align-items: cent…" at bounding box center [403, 171] width 233 height 300
click at [321, 245] on div "} a.site-logo { display: flex ; justify-content: flex-start ; align-items: cent…" at bounding box center [403, 171] width 233 height 300
click at [327, 254] on div "} a.site-logo { display: flex ; justify-content: flex-start ; align-items: cent…" at bounding box center [403, 174] width 233 height 307
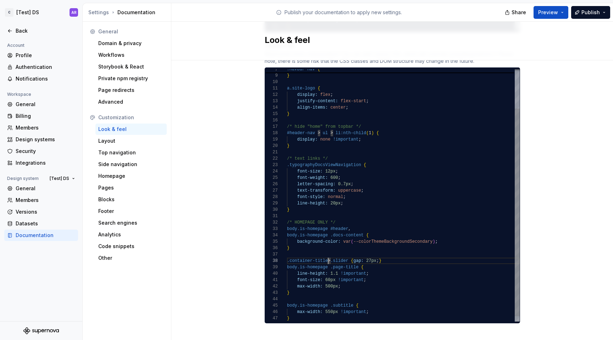
click at [326, 254] on div "} a.site-logo { display: flex ; justify-content: flex-start ; align-items: cent…" at bounding box center [403, 174] width 233 height 307
click at [331, 253] on div "} a.site-logo { display: flex ; justify-content: flex-start ; align-items: cent…" at bounding box center [403, 174] width 233 height 307
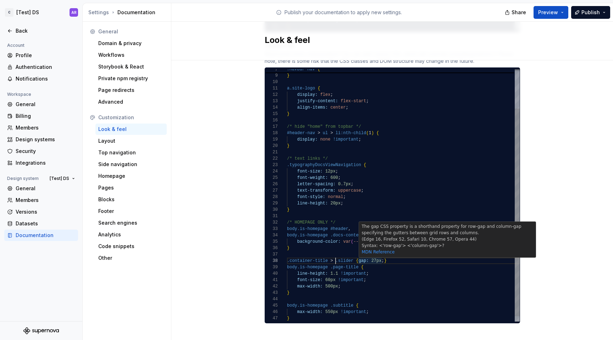
click at [356, 254] on div "} a.site-logo { display: flex ; justify-content: flex-start ; align-items: cent…" at bounding box center [403, 174] width 233 height 307
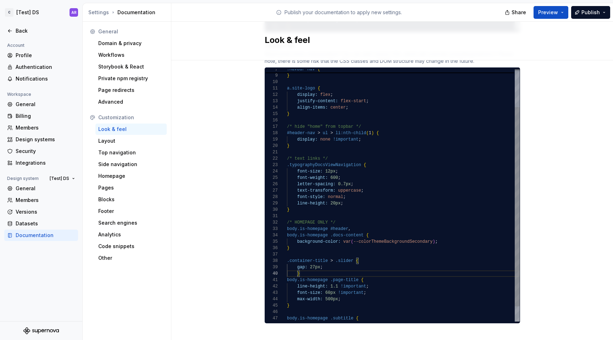
scroll to position [57, 0]
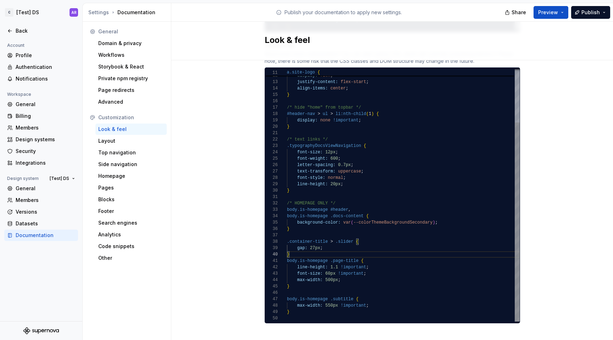
click at [292, 249] on div "a.site-logo { display: flex ; justify-content: flex-start ; align-items: center…" at bounding box center [403, 161] width 233 height 319
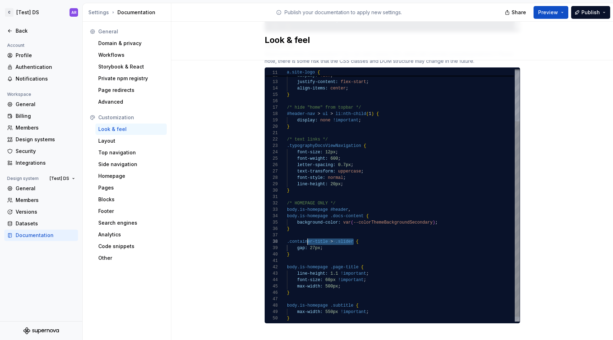
scroll to position [45, 2]
drag, startPoint x: 351, startPoint y: 234, endPoint x: 286, endPoint y: 234, distance: 65.3
click at [287, 234] on div "a.site-logo { display: flex ; justify-content: flex-start ; align-items: center…" at bounding box center [403, 165] width 233 height 326
click at [399, 276] on div "a.site-logo { display: flex ; justify-content: flex-start ; align-items: center…" at bounding box center [403, 165] width 233 height 326
click at [326, 259] on div "a.site-logo { display: flex ; justify-content: flex-start ; align-items: center…" at bounding box center [403, 165] width 233 height 326
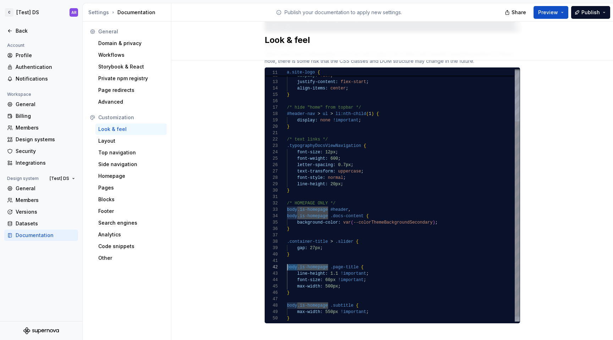
scroll to position [6, 0]
click at [307, 234] on div "a.site-logo { display: flex ; justify-content: flex-start ; align-items: center…" at bounding box center [403, 165] width 233 height 326
click at [395, 234] on div "a.site-logo { display: flex ; justify-content: flex-start ; align-items: center…" at bounding box center [403, 165] width 233 height 326
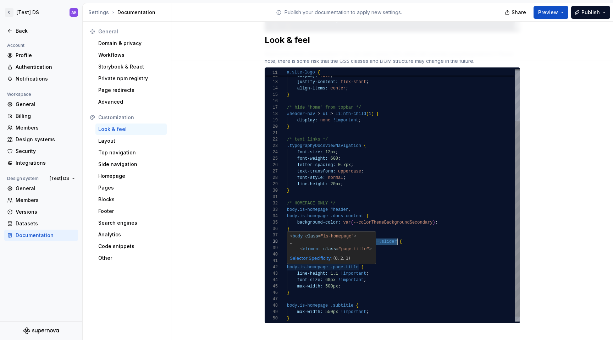
click at [327, 260] on div "a.site-logo { display: flex ; justify-content: flex-start ; align-items: center…" at bounding box center [403, 165] width 233 height 326
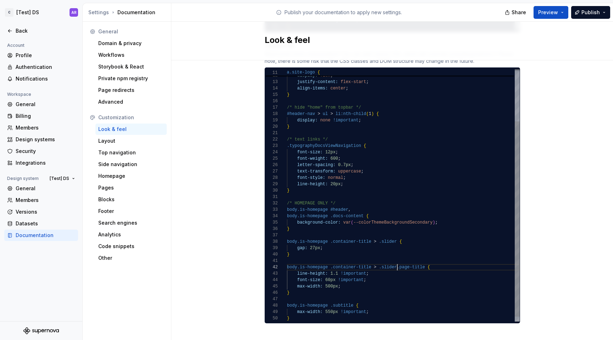
scroll to position [6, 113]
click at [328, 297] on div "a.site-logo { display: flex ; justify-content: flex-start ; align-items: center…" at bounding box center [403, 165] width 233 height 326
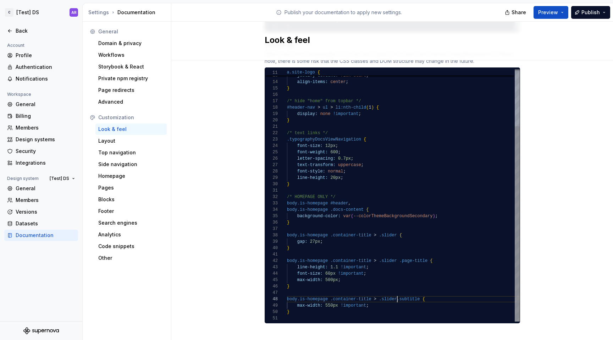
scroll to position [45, 113]
type textarea "**********"
click at [587, 13] on span "Publish" at bounding box center [591, 12] width 18 height 7
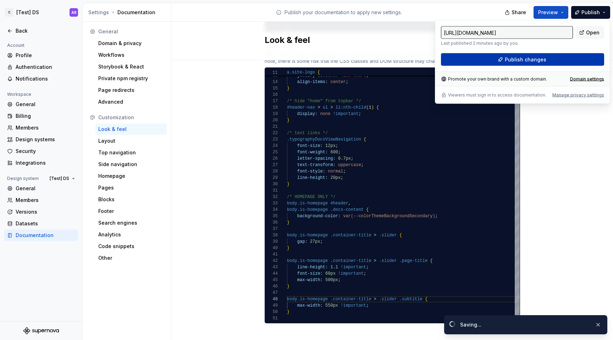
click at [568, 64] on button "Publish changes" at bounding box center [522, 59] width 163 height 13
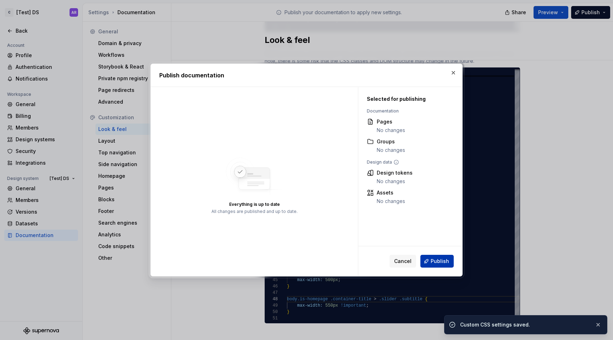
click at [441, 259] on span "Publish" at bounding box center [440, 261] width 18 height 7
